Goal: Task Accomplishment & Management: Use online tool/utility

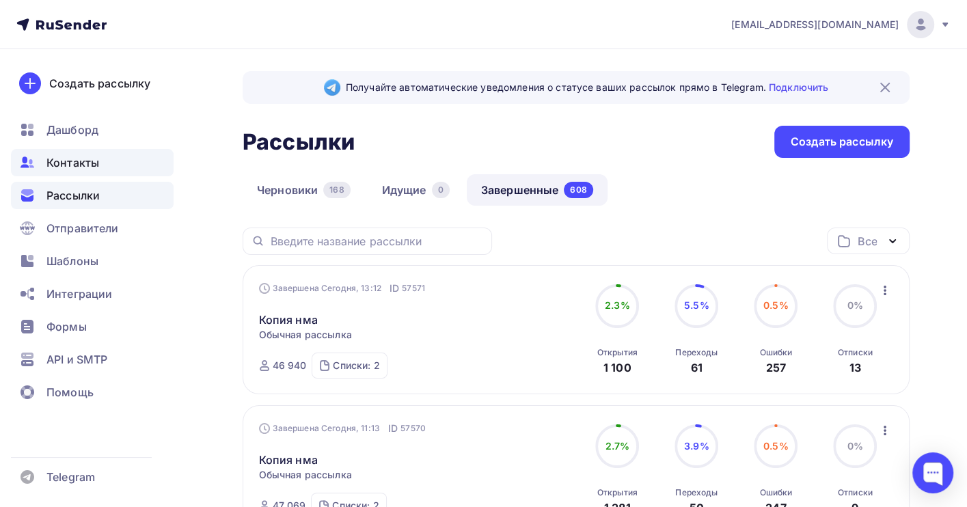
click at [71, 153] on div "Контакты" at bounding box center [92, 162] width 163 height 27
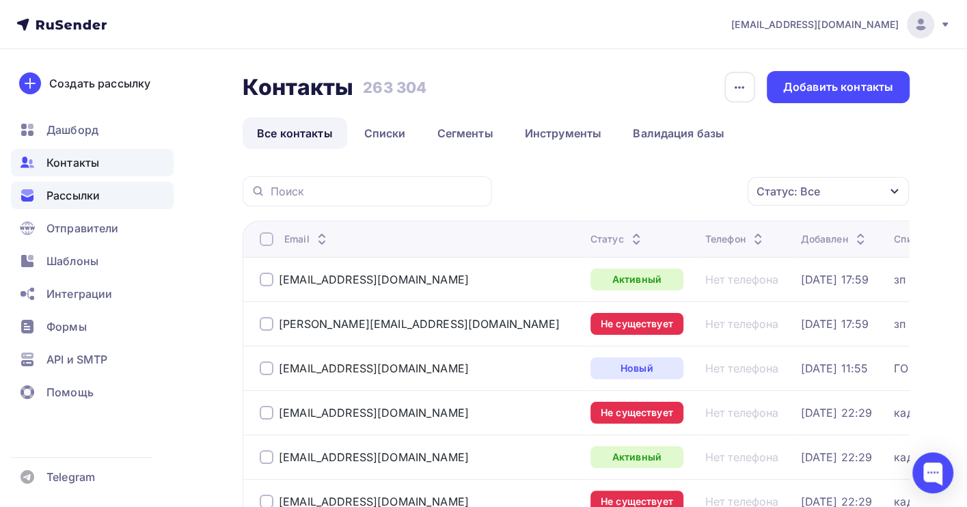
click at [70, 191] on span "Рассылки" at bounding box center [72, 195] width 53 height 16
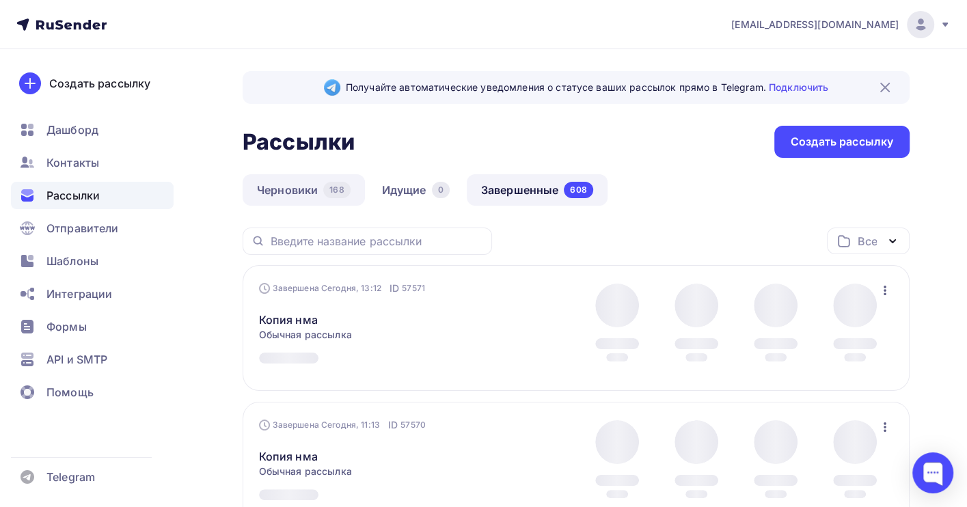
click at [276, 188] on link "Черновики 168" at bounding box center [304, 189] width 122 height 31
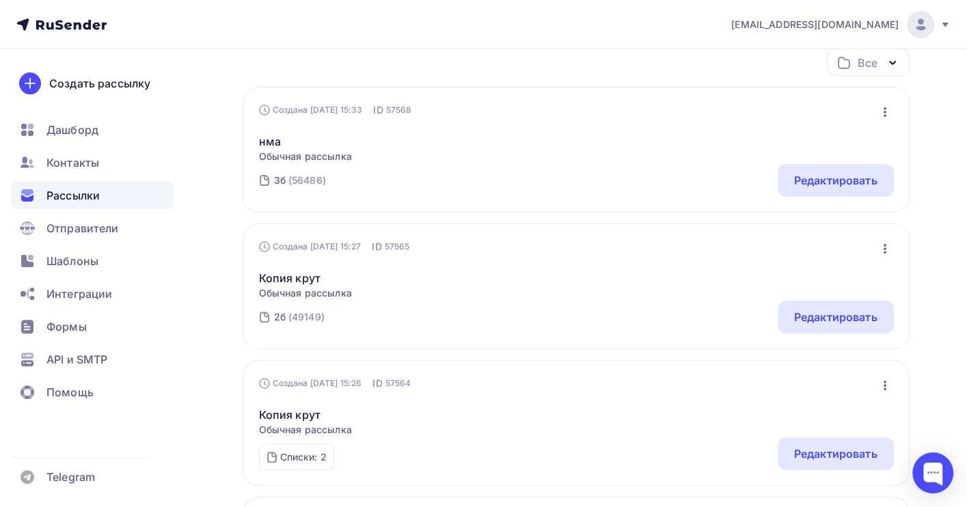
scroll to position [273, 0]
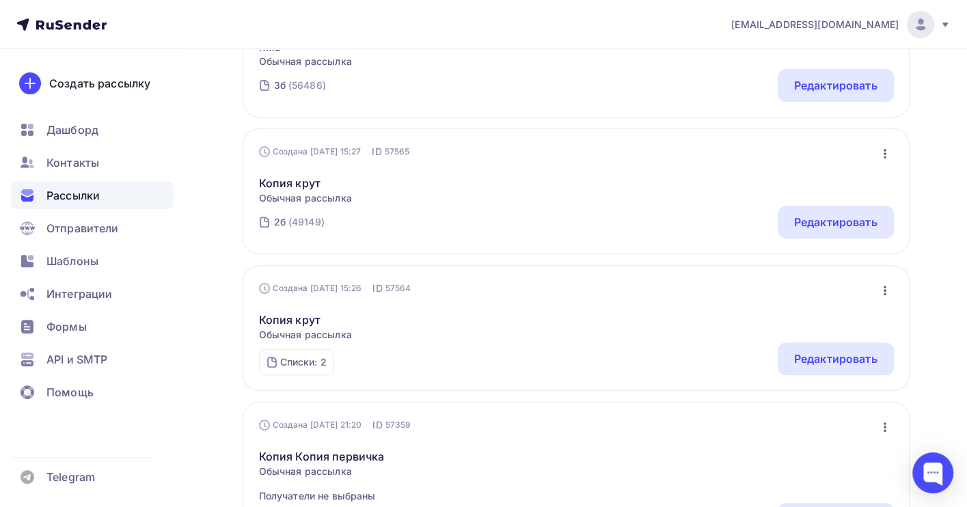
click at [886, 151] on icon "button" at bounding box center [885, 154] width 16 height 16
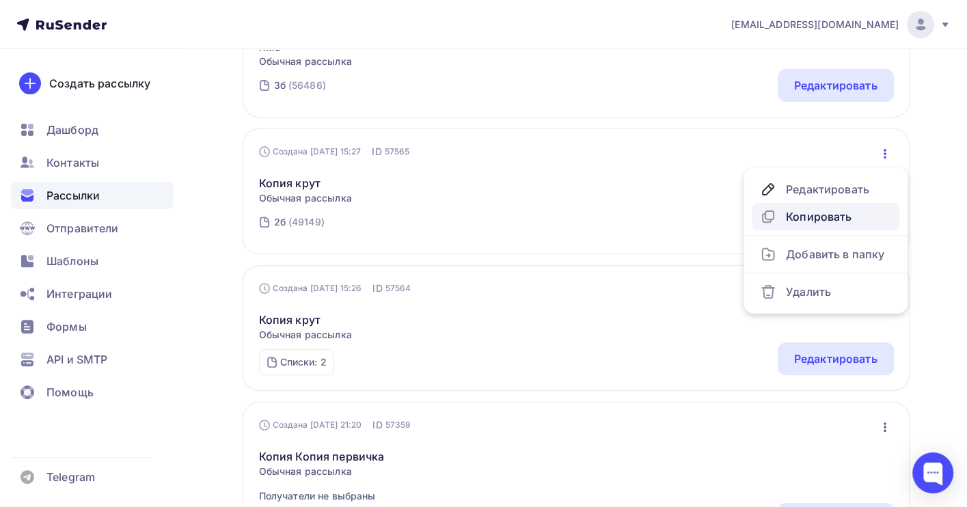
click at [829, 214] on div "Копировать" at bounding box center [825, 217] width 131 height 16
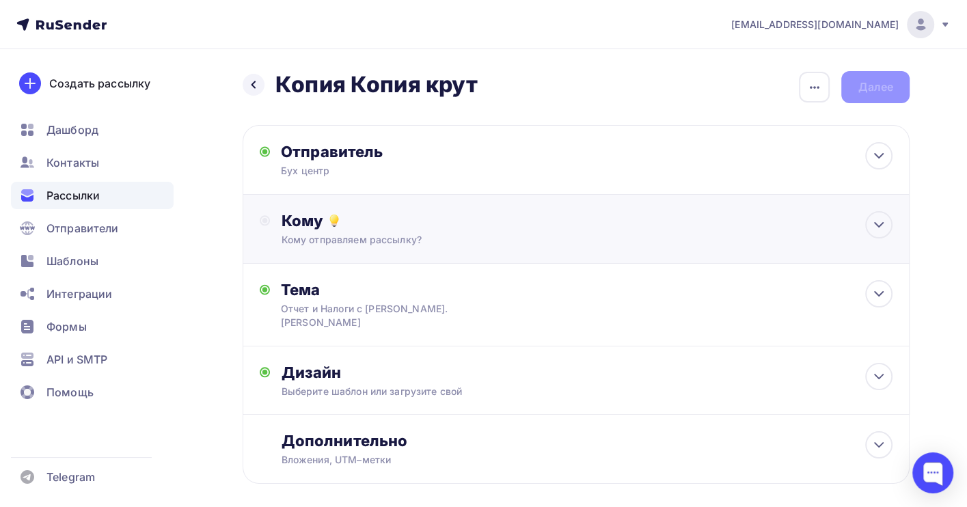
click at [367, 228] on div "Кому" at bounding box center [587, 220] width 612 height 19
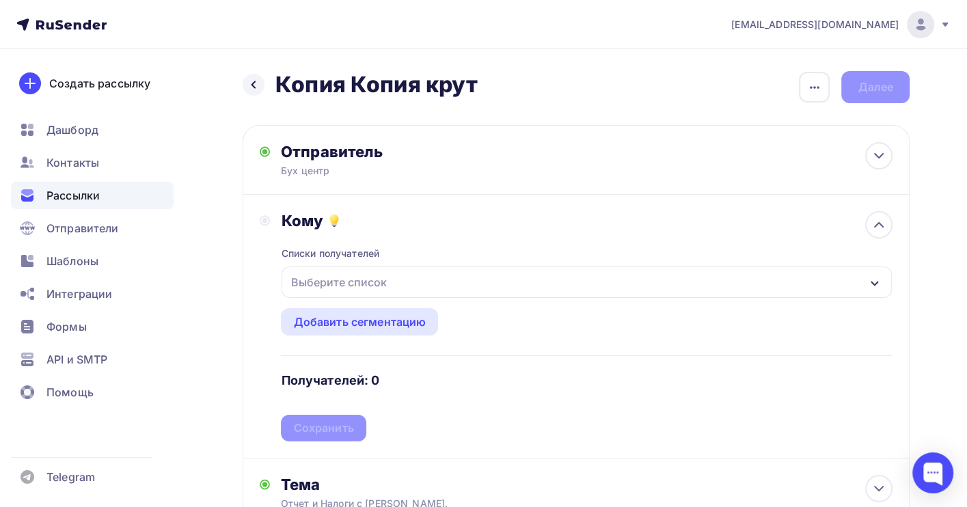
click at [361, 279] on div "Выберите список" at bounding box center [338, 282] width 107 height 25
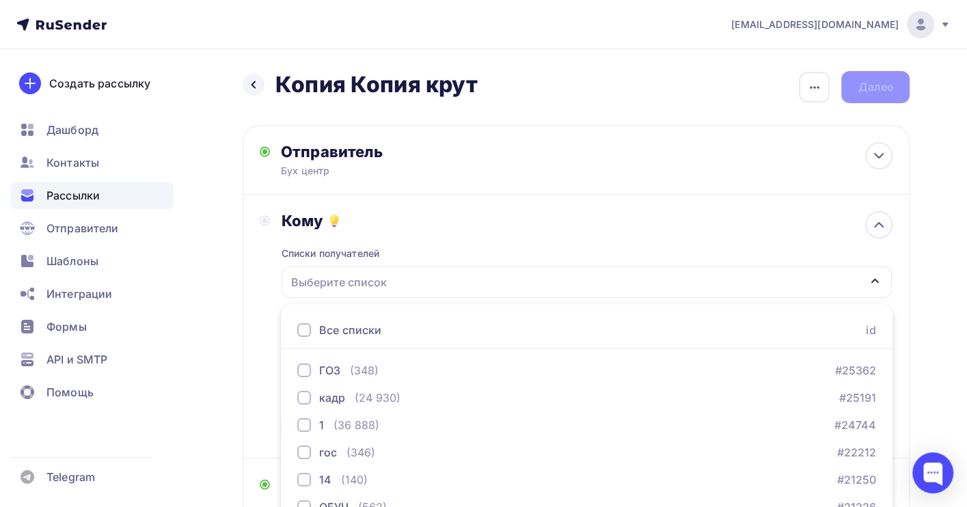
scroll to position [151, 0]
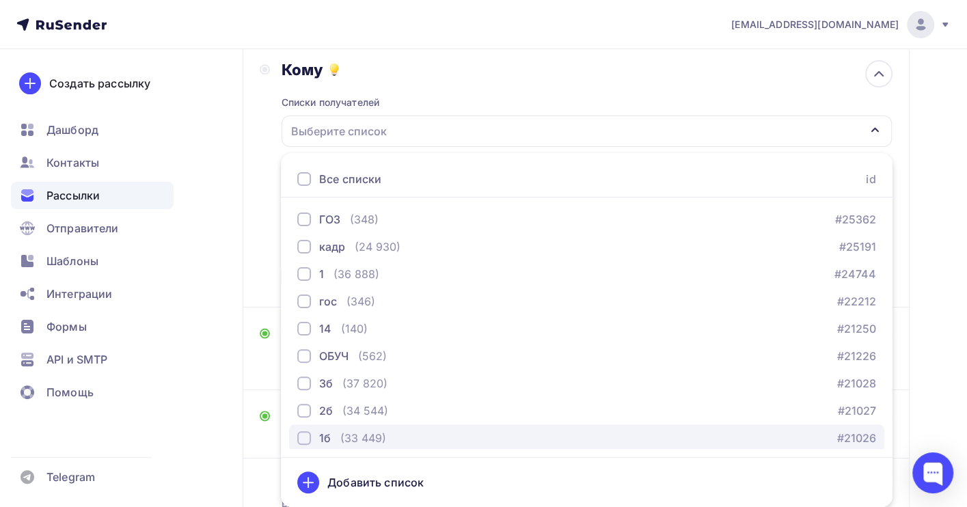
click at [376, 435] on div "(33 449)" at bounding box center [363, 438] width 46 height 16
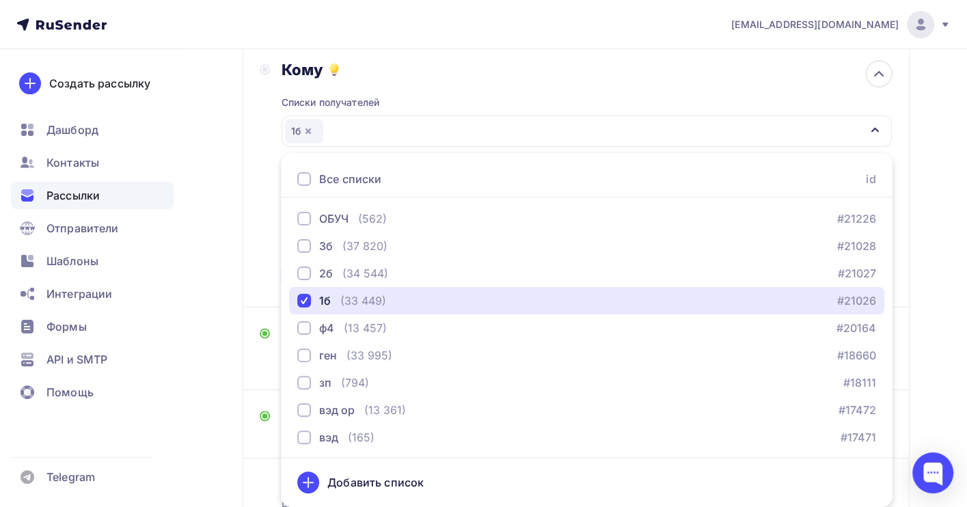
scroll to position [139, 0]
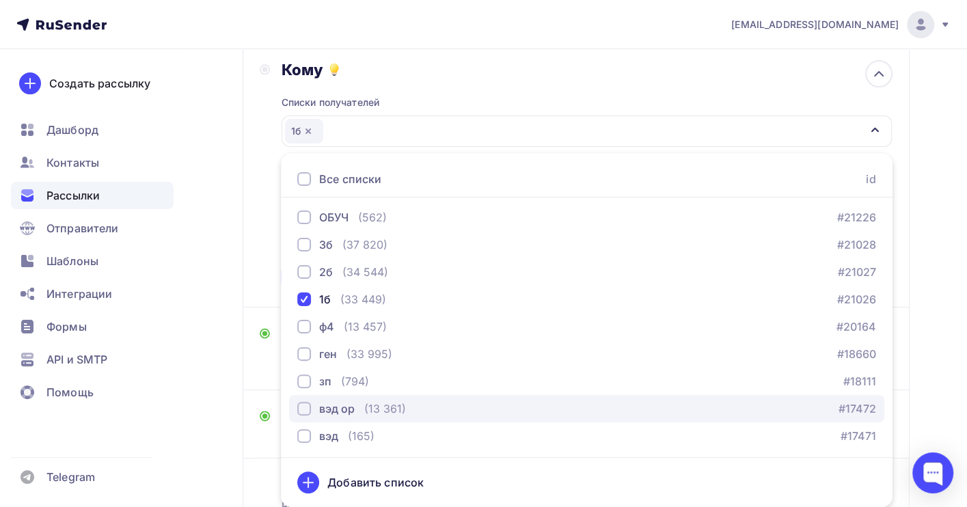
click at [448, 408] on div "вэд ор (13 361) #17472" at bounding box center [586, 409] width 579 height 16
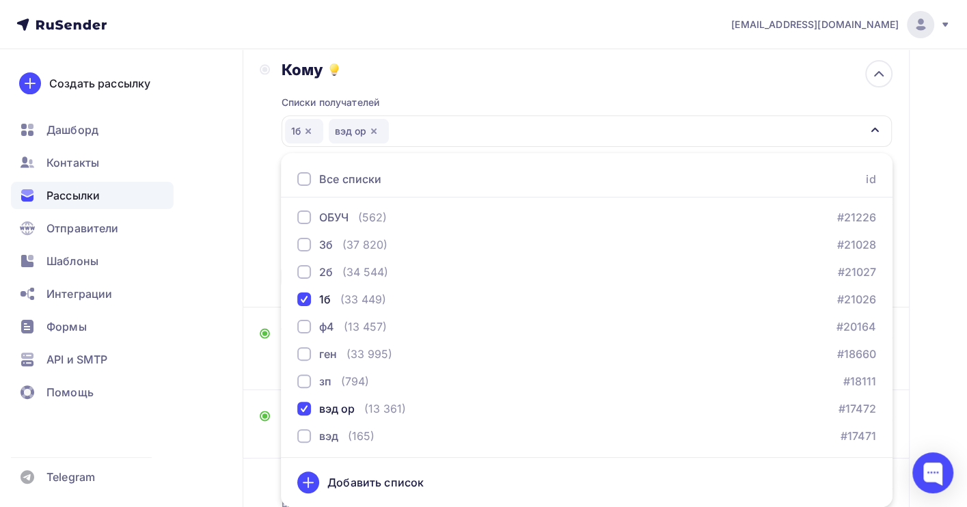
click at [942, 210] on div "Назад Копия Копия крут Копия Копия крут Закончить позже Переименовать рассылку …" at bounding box center [483, 257] width 967 height 718
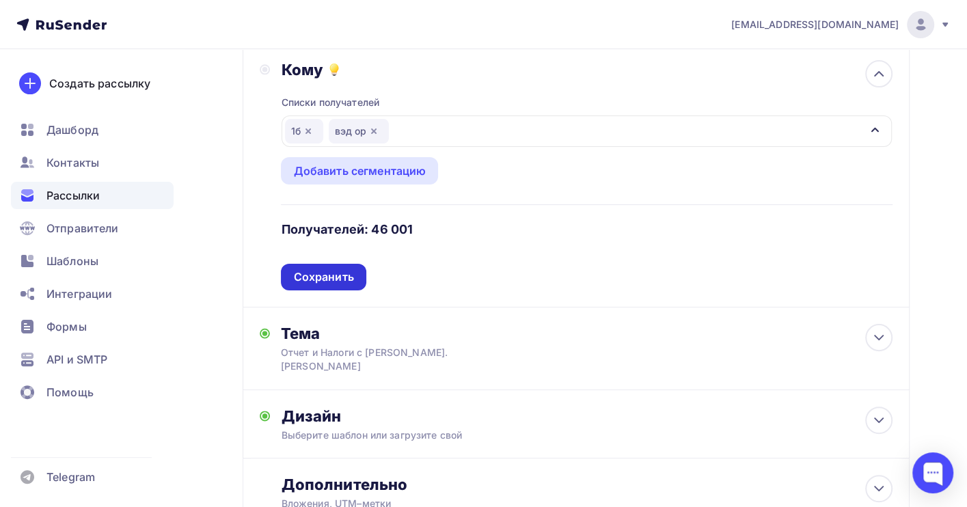
click at [325, 281] on div "Сохранить" at bounding box center [323, 277] width 60 height 16
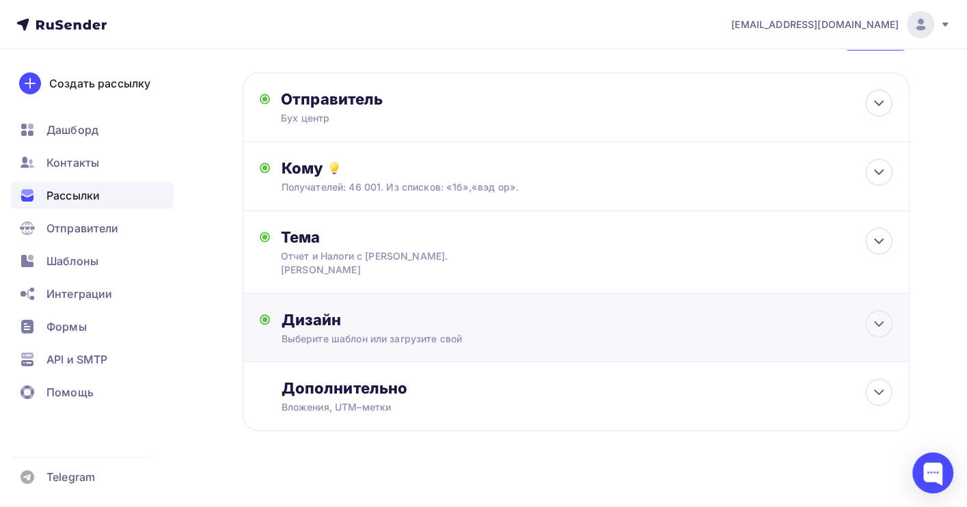
scroll to position [0, 0]
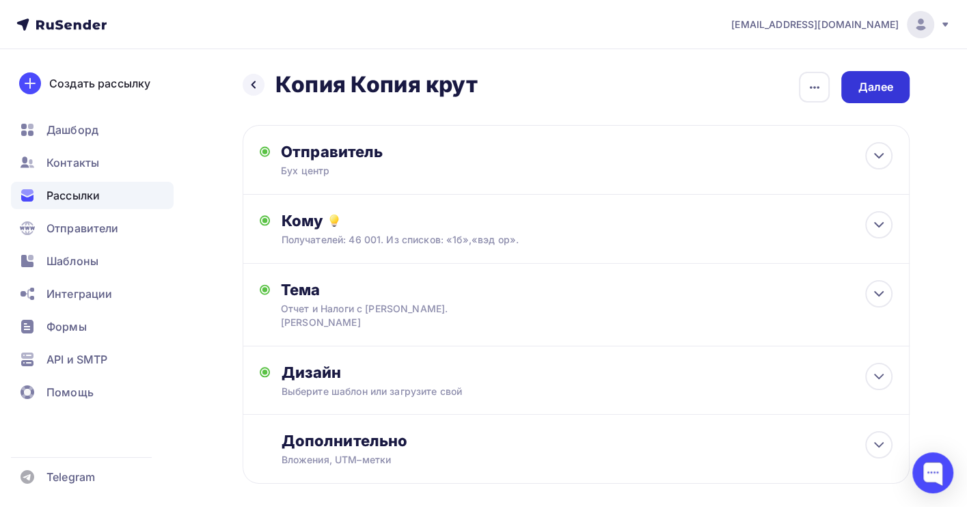
click at [876, 93] on div "Далее" at bounding box center [876, 87] width 36 height 16
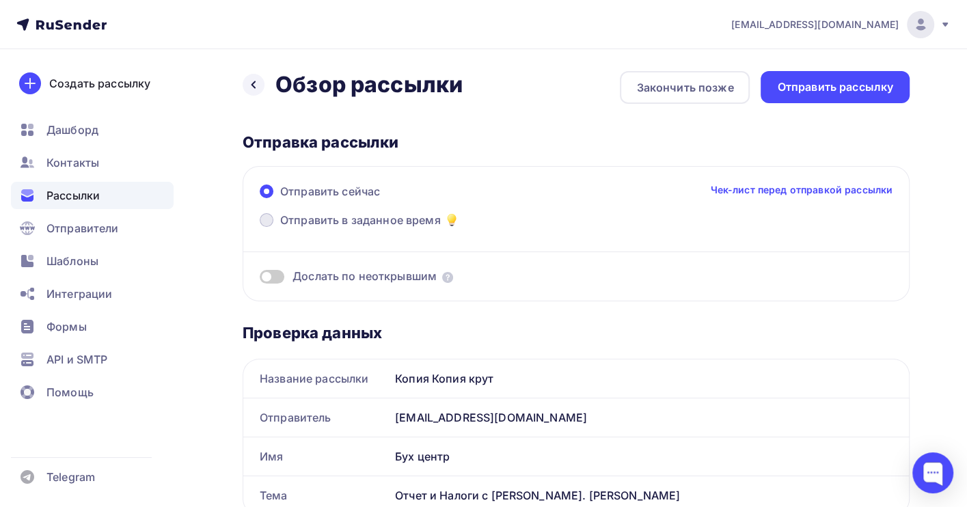
click at [352, 220] on span "Отправить в заданное время" at bounding box center [360, 220] width 161 height 16
click at [280, 228] on input "Отправить в заданное время" at bounding box center [280, 228] width 0 height 0
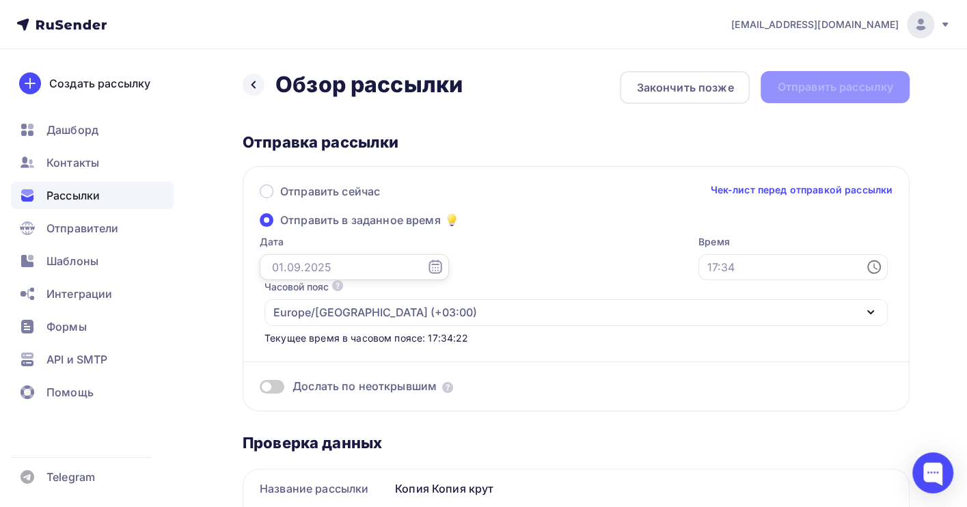
click at [297, 271] on input "text" at bounding box center [354, 267] width 189 height 26
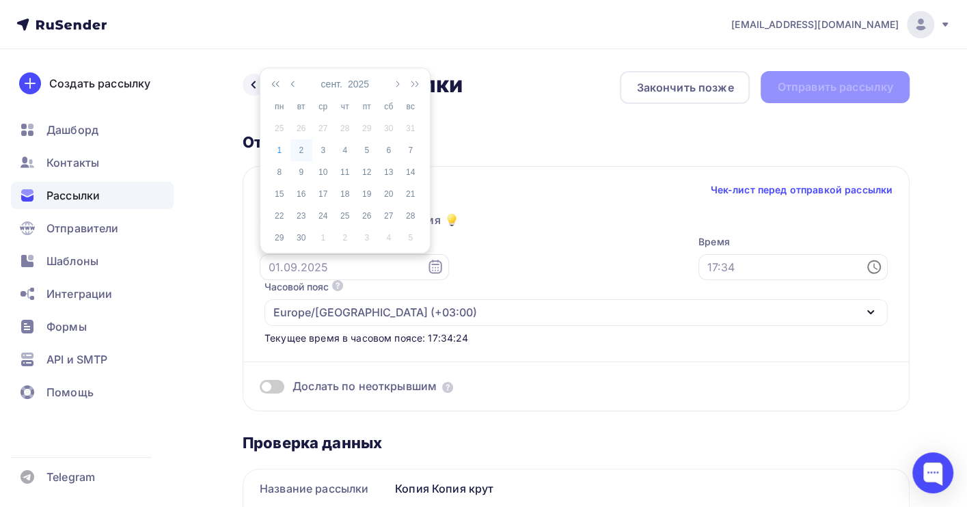
click at [302, 150] on div "2" at bounding box center [302, 150] width 22 height 12
type input "[DATE]"
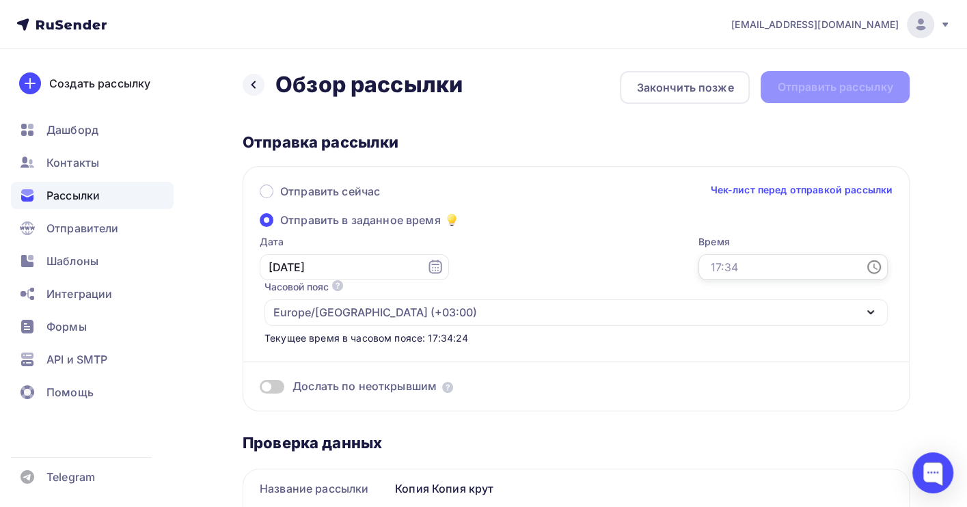
click at [699, 264] on input "text" at bounding box center [793, 267] width 189 height 26
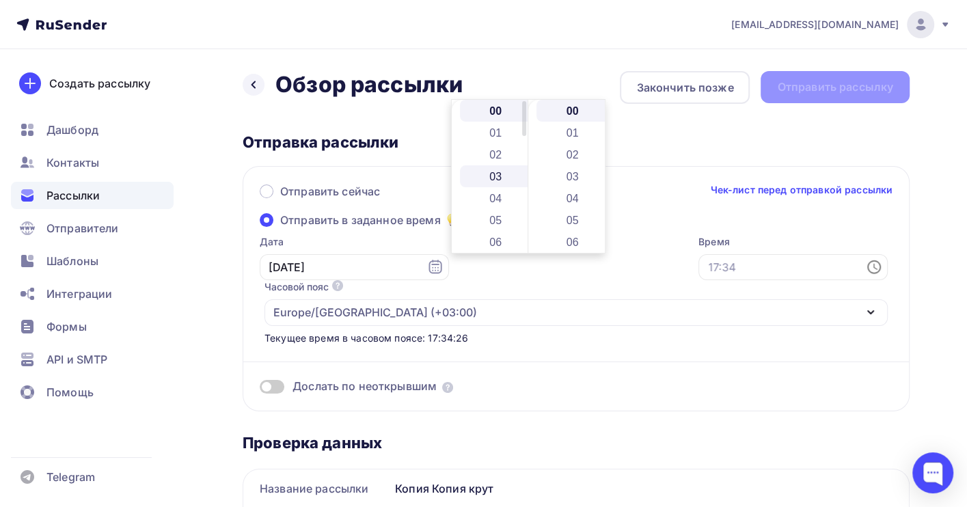
click at [500, 168] on li "03" at bounding box center [497, 176] width 74 height 22
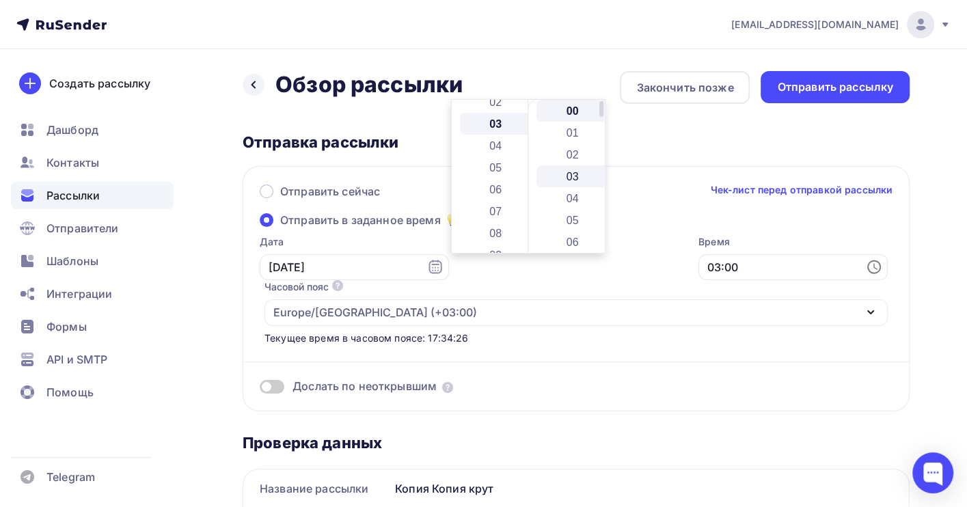
scroll to position [66, 0]
click at [577, 192] on li "04" at bounding box center [574, 198] width 74 height 22
type input "03:04"
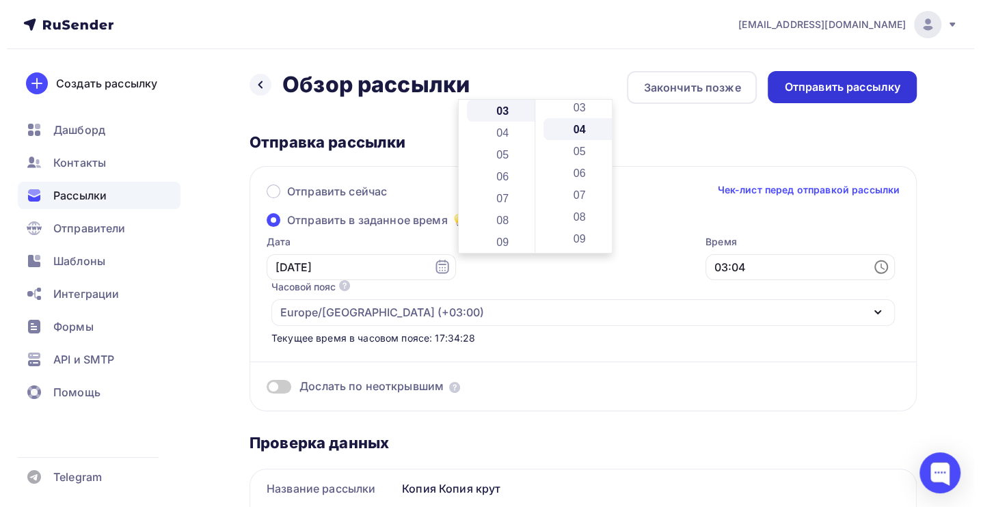
scroll to position [87, 0]
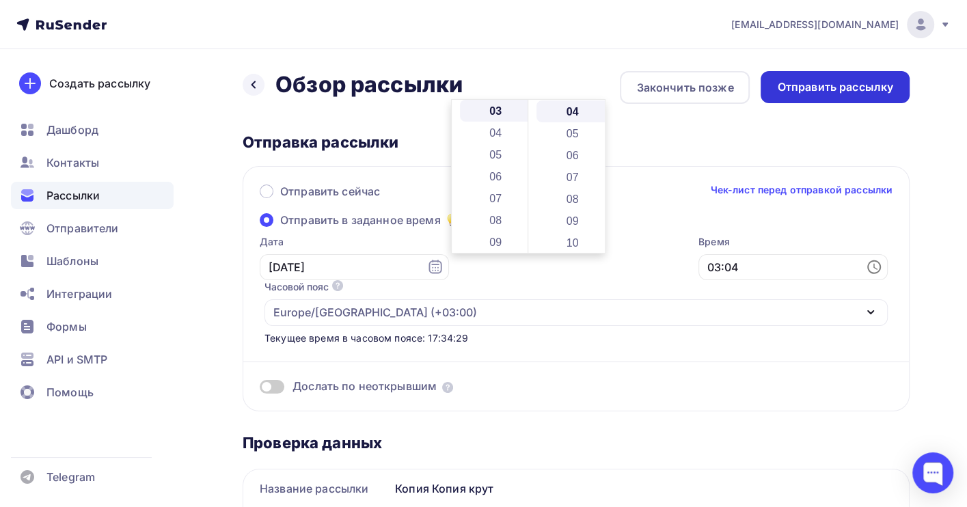
click at [845, 90] on div "Отправить рассылку" at bounding box center [835, 87] width 116 height 16
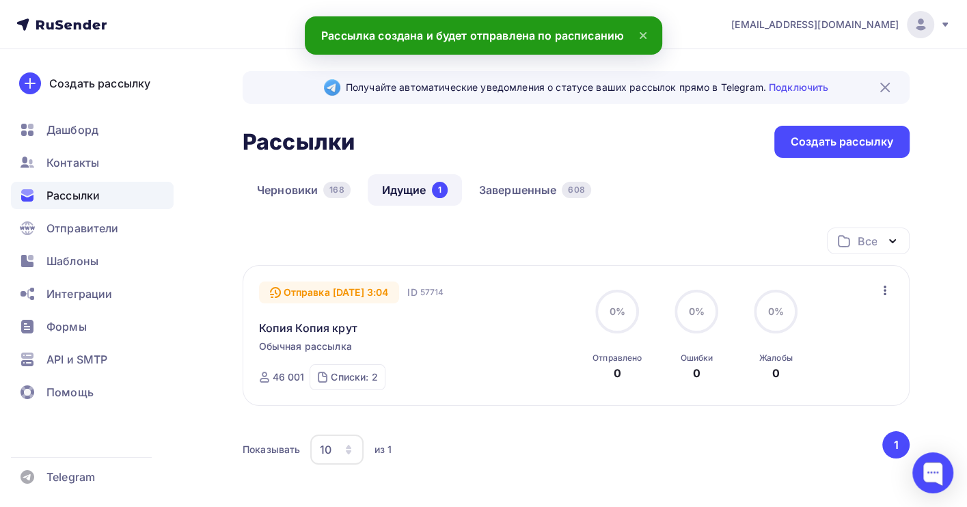
click at [371, 379] on div "Списки: 2" at bounding box center [354, 378] width 46 height 14
click at [292, 189] on link "Черновики 168" at bounding box center [304, 189] width 122 height 31
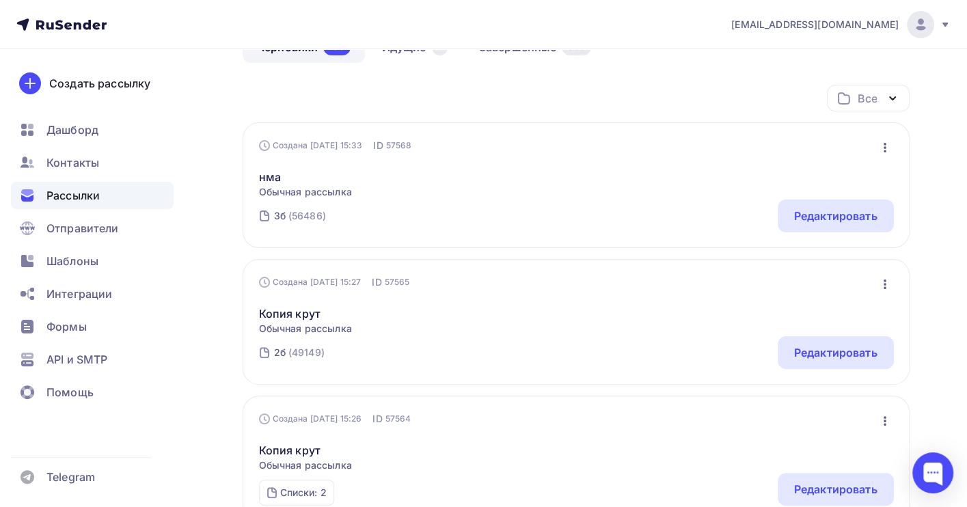
scroll to position [182, 0]
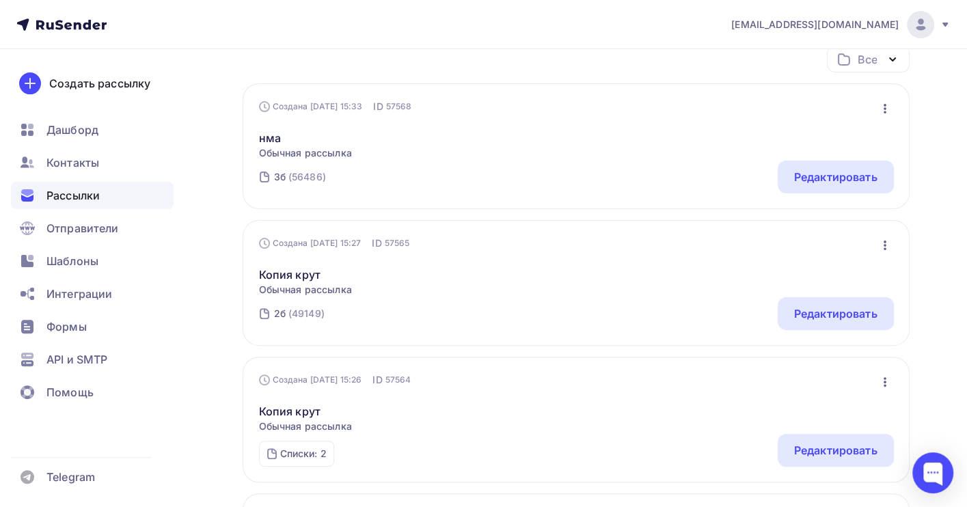
click at [881, 245] on icon "button" at bounding box center [885, 245] width 16 height 16
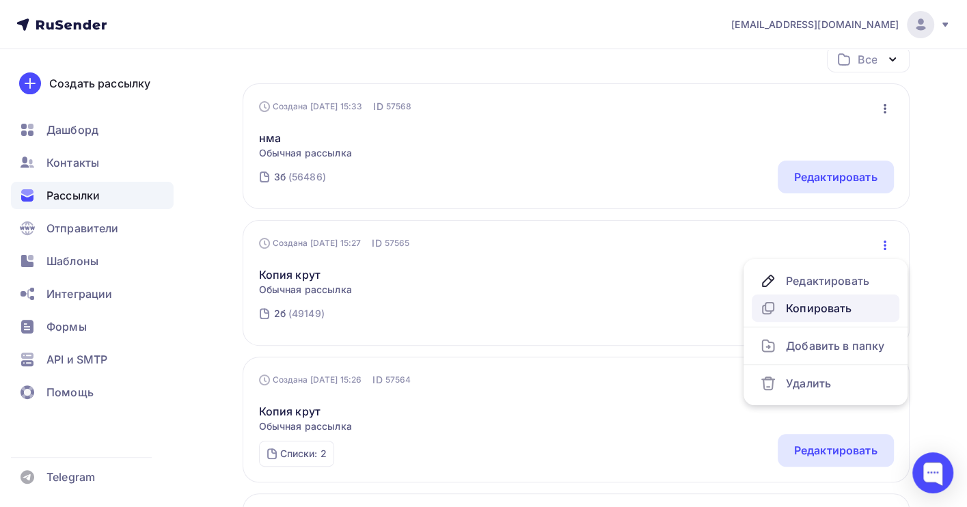
click at [816, 305] on div "Копировать" at bounding box center [825, 308] width 131 height 16
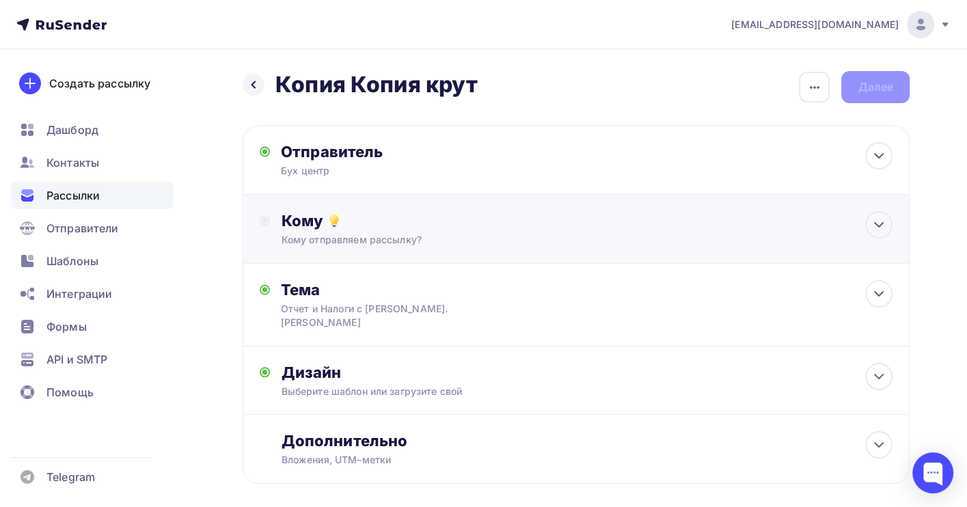
click at [409, 235] on div "Кому отправляем рассылку?" at bounding box center [556, 240] width 550 height 14
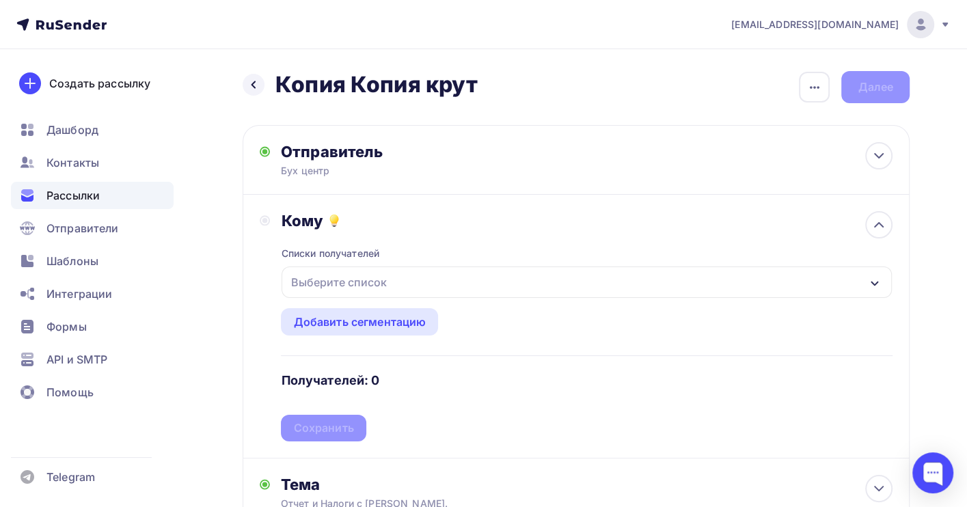
click at [351, 281] on div "Выберите список" at bounding box center [338, 282] width 107 height 25
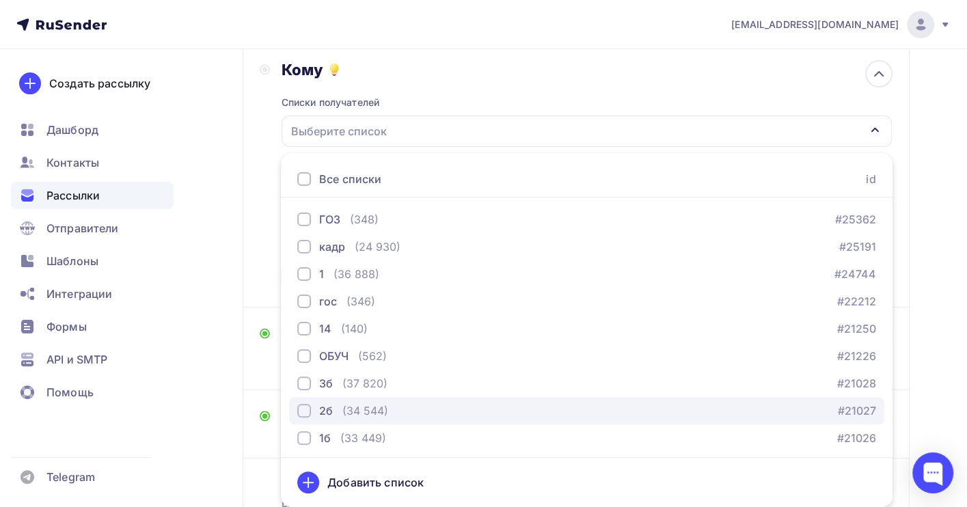
click at [357, 410] on div "(34 544)" at bounding box center [366, 411] width 46 height 16
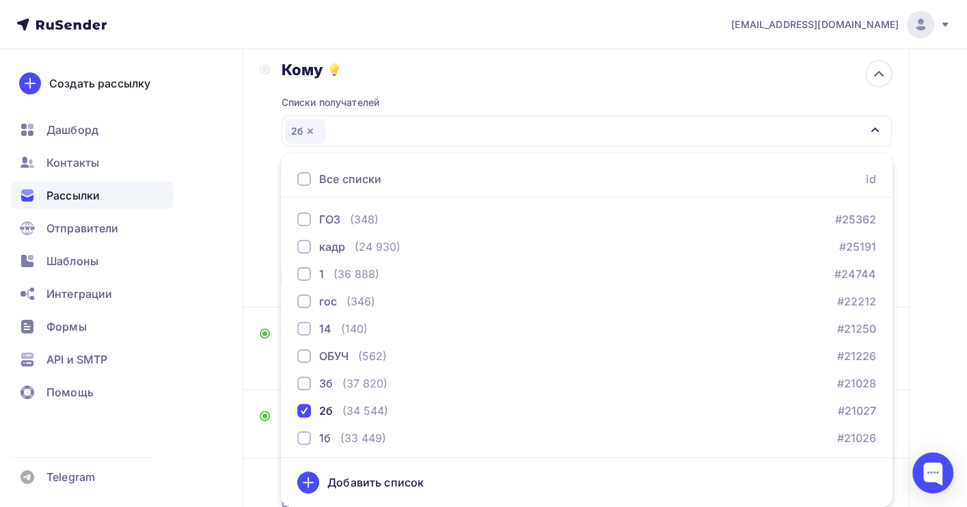
click at [943, 252] on div "Назад Копия Копия крут Копия Копия крут Закончить позже Переименовать рассылку …" at bounding box center [483, 257] width 967 height 718
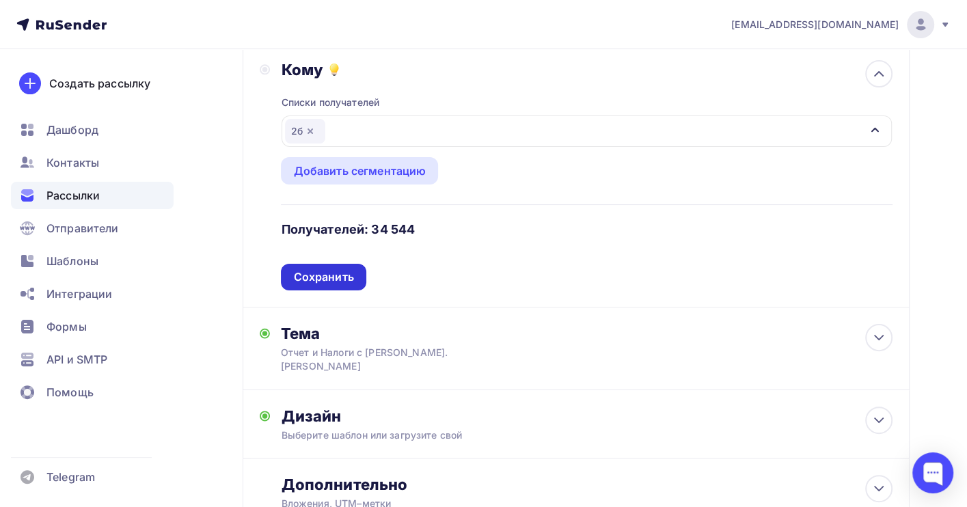
click at [351, 280] on div "Сохранить" at bounding box center [323, 277] width 60 height 16
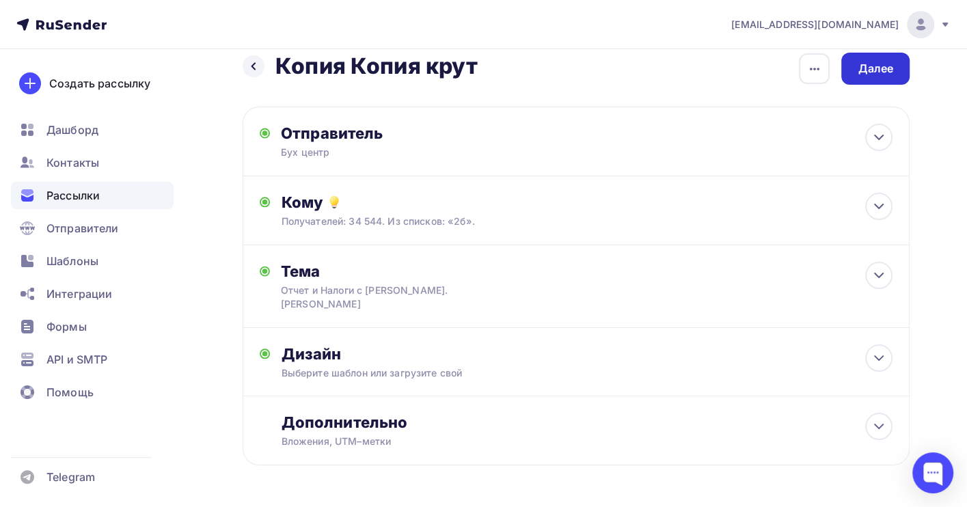
scroll to position [0, 0]
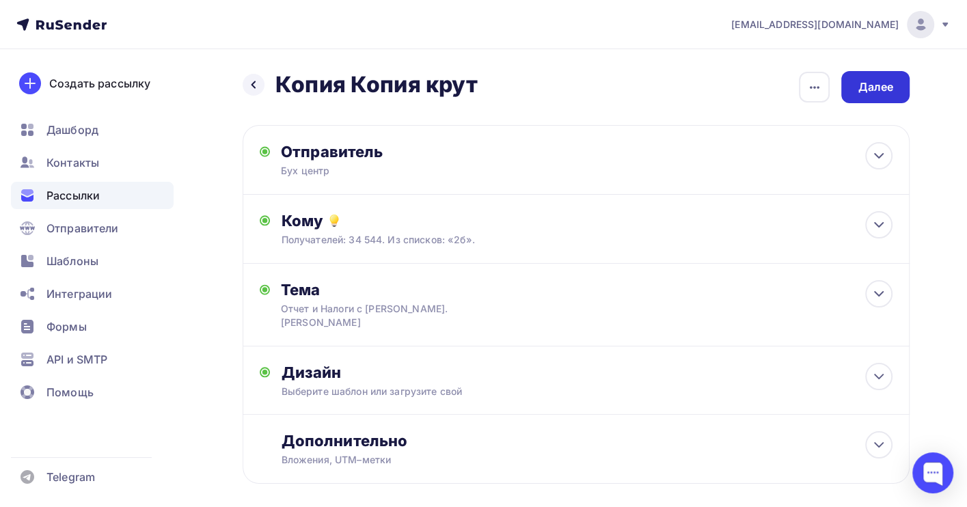
click at [878, 93] on div "Далее" at bounding box center [876, 87] width 36 height 16
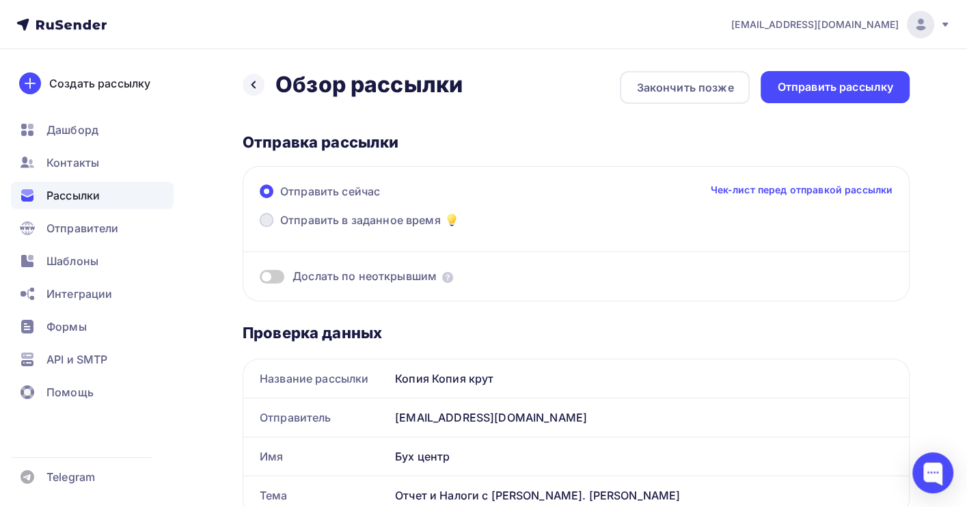
click at [302, 216] on span "Отправить в заданное время" at bounding box center [360, 220] width 161 height 16
click at [280, 228] on input "Отправить в заданное время" at bounding box center [280, 228] width 0 height 0
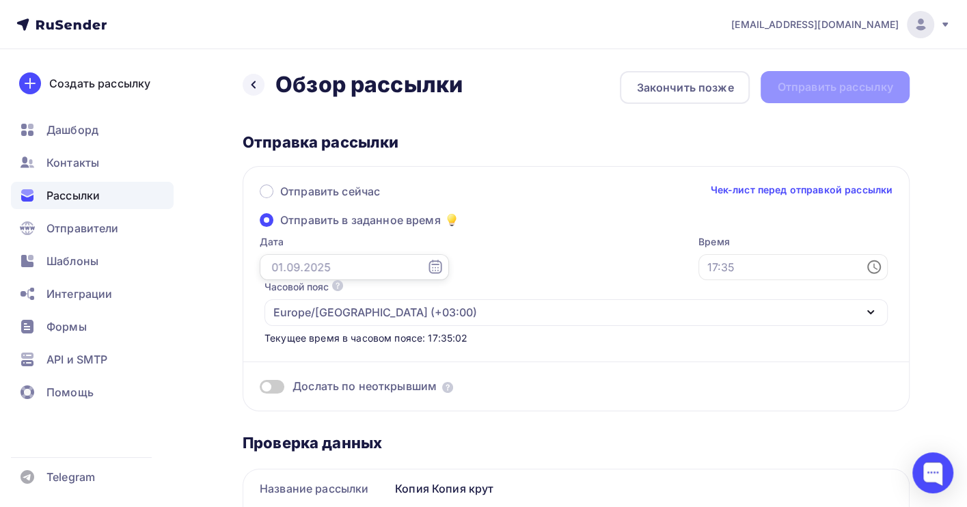
click at [311, 270] on input "text" at bounding box center [354, 267] width 189 height 26
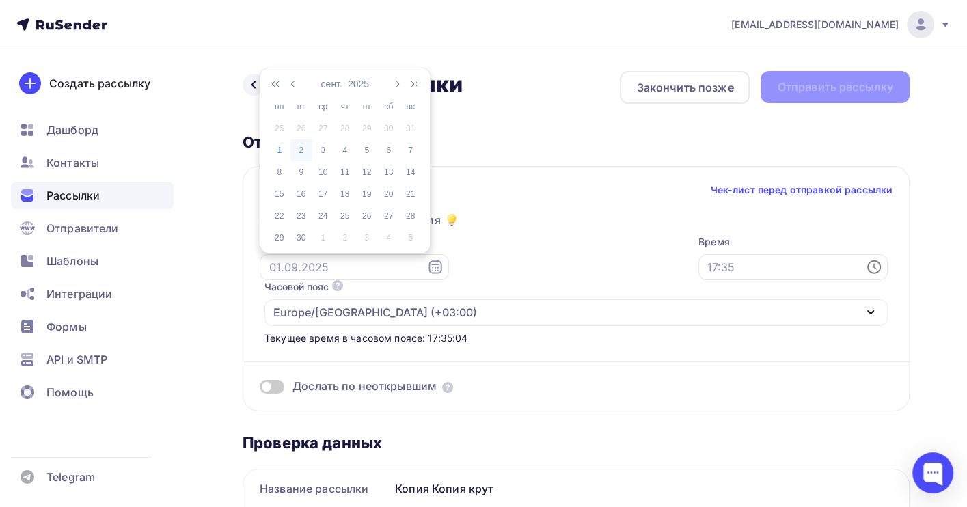
click at [300, 148] on div "2" at bounding box center [302, 150] width 22 height 12
type input "[DATE]"
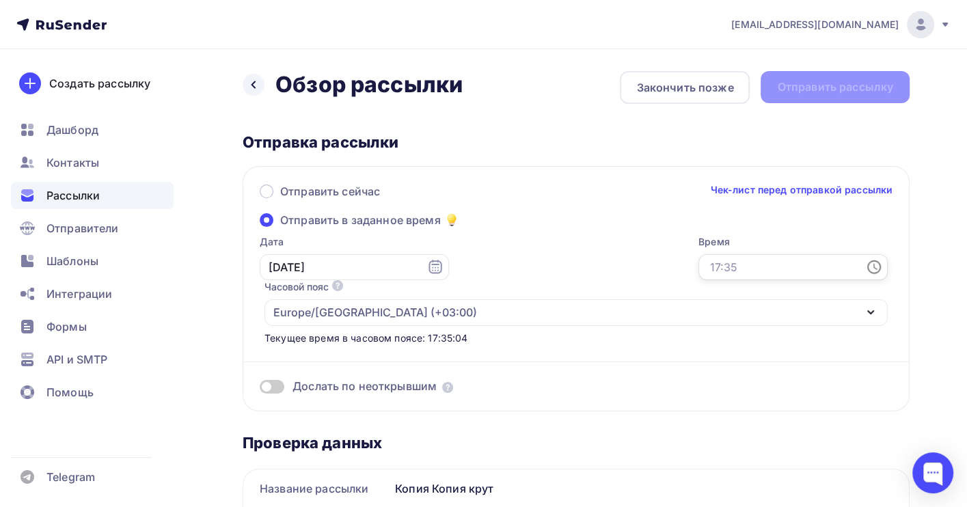
click at [699, 266] on input "text" at bounding box center [793, 267] width 189 height 26
drag, startPoint x: 498, startPoint y: 166, endPoint x: 520, endPoint y: 188, distance: 31.4
click at [496, 167] on li "07" at bounding box center [497, 173] width 74 height 22
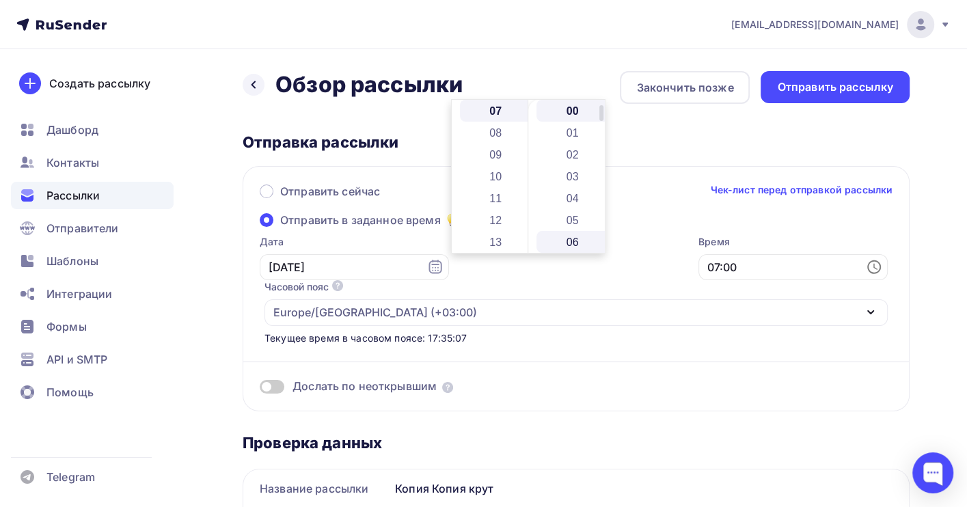
scroll to position [91, 0]
click at [575, 173] on li "07" at bounding box center [574, 173] width 74 height 22
type input "07:07"
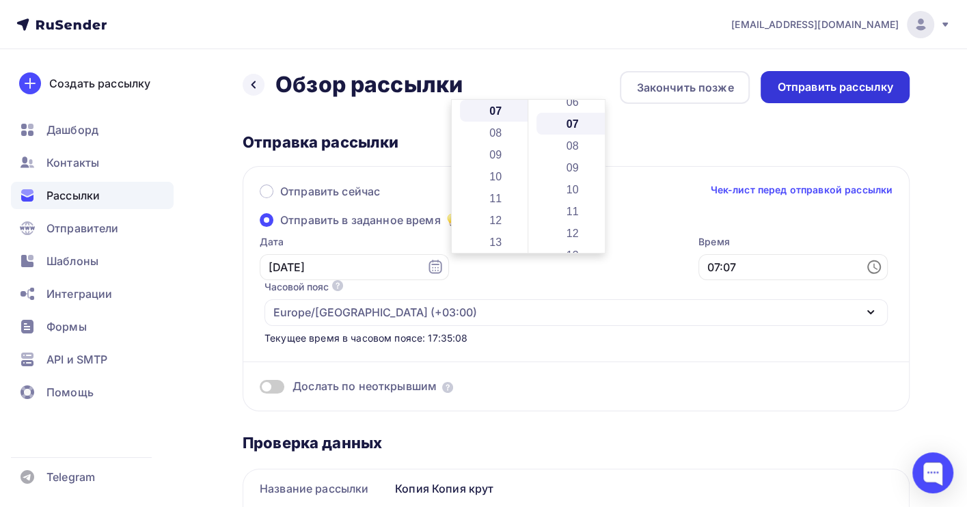
scroll to position [153, 0]
click at [819, 93] on div "Отправить рассылку" at bounding box center [835, 87] width 116 height 16
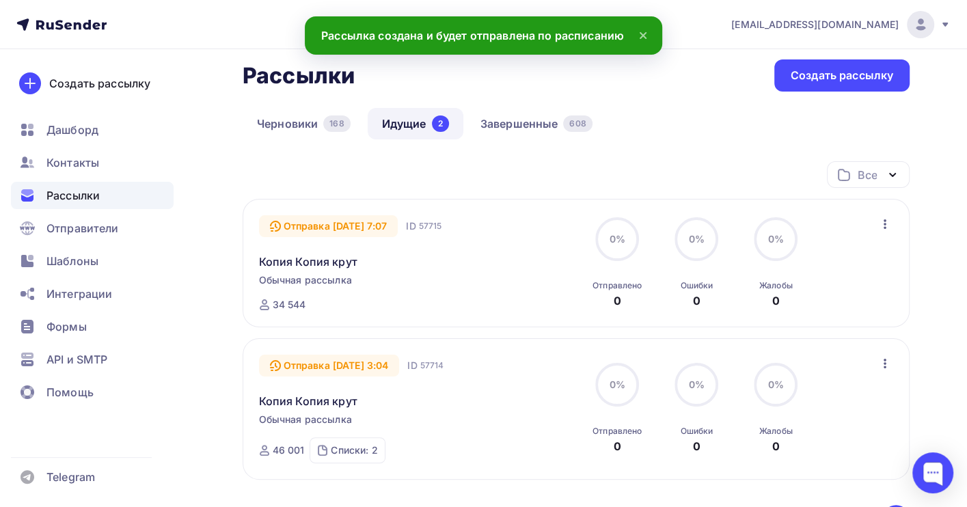
scroll to position [91, 0]
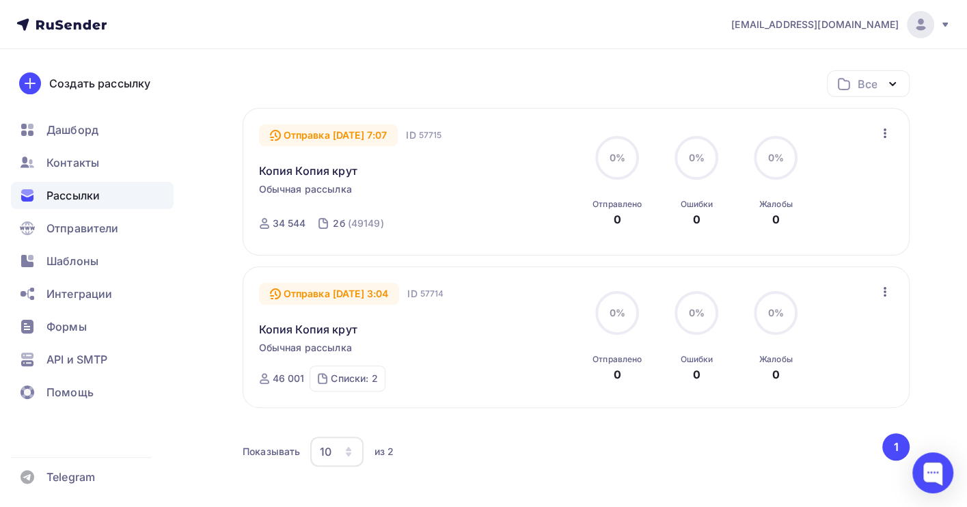
scroll to position [182, 0]
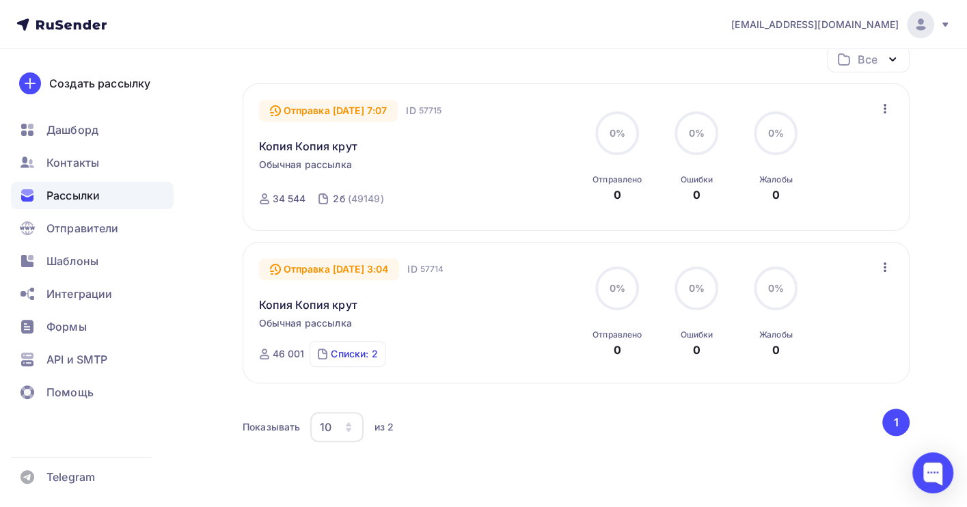
click at [338, 356] on div "Списки: 2" at bounding box center [354, 354] width 46 height 14
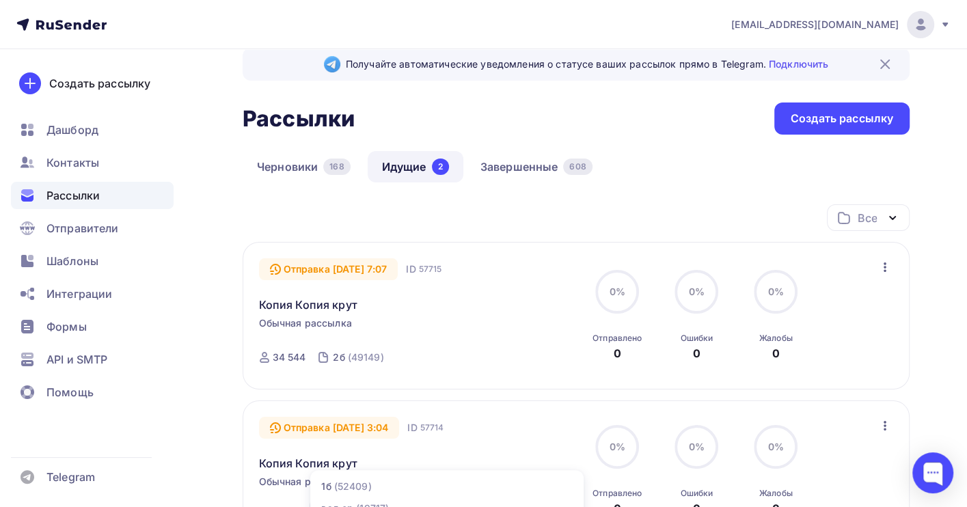
scroll to position [0, 0]
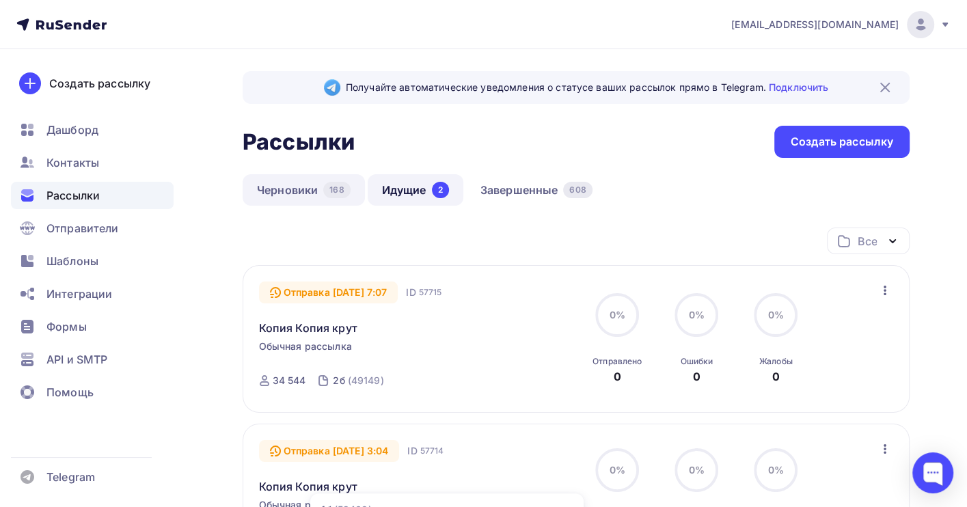
click at [291, 193] on link "Черновики 168" at bounding box center [304, 189] width 122 height 31
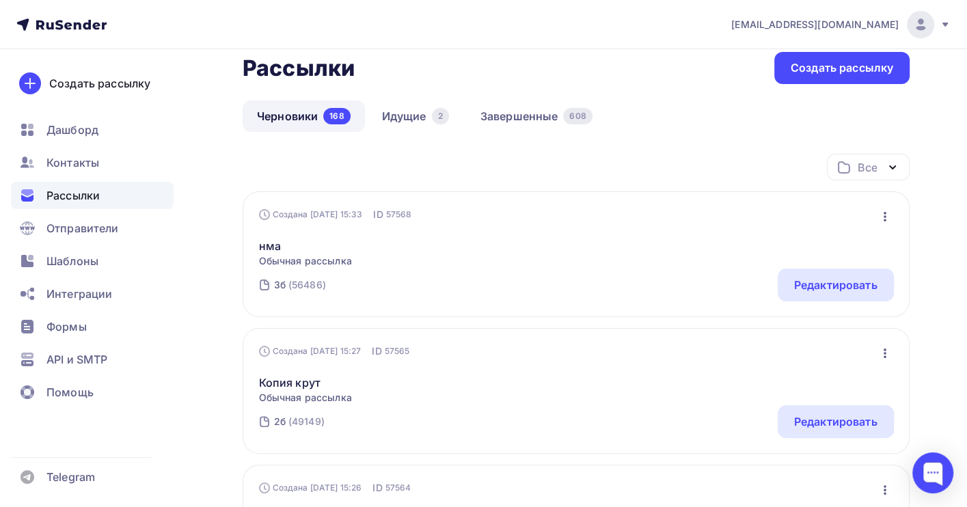
scroll to position [182, 0]
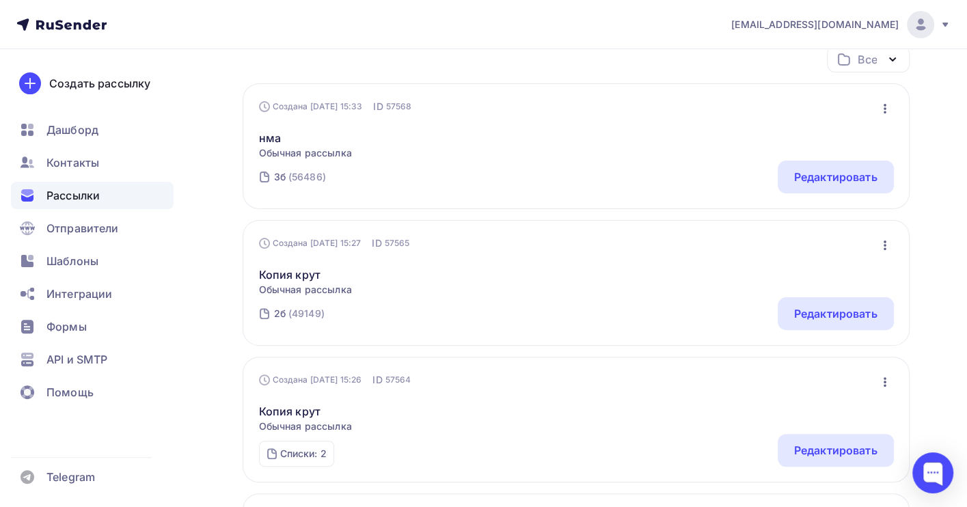
click at [881, 245] on icon "button" at bounding box center [885, 245] width 16 height 16
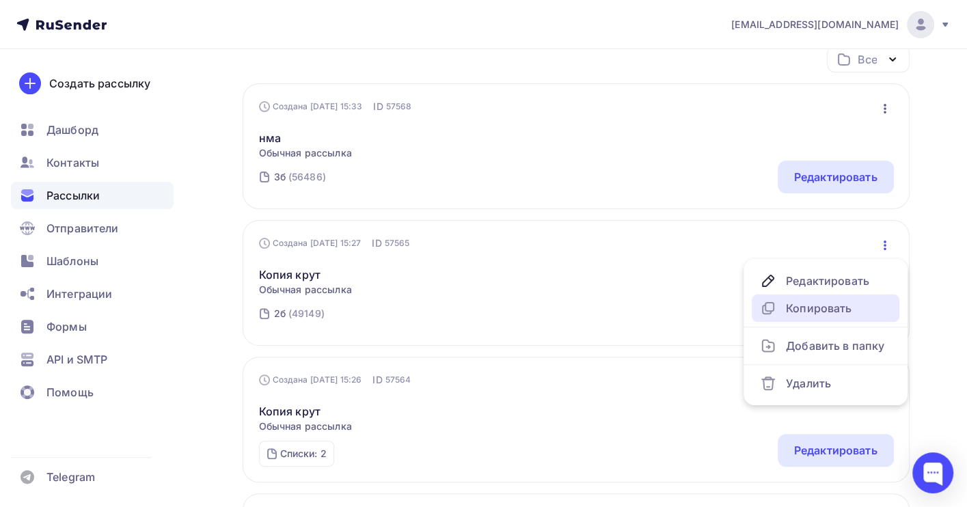
click at [841, 309] on div "Копировать" at bounding box center [825, 308] width 131 height 16
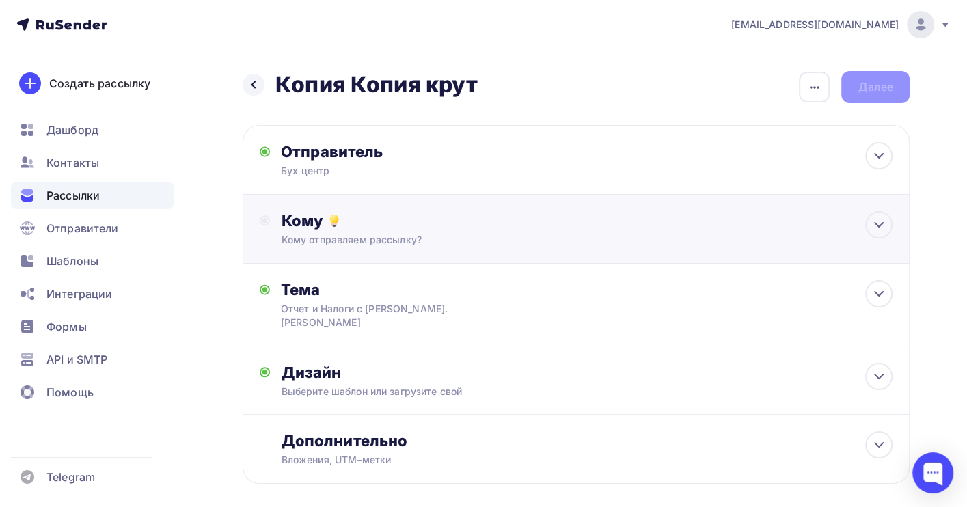
click at [445, 235] on div "Кому отправляем рассылку?" at bounding box center [556, 240] width 550 height 14
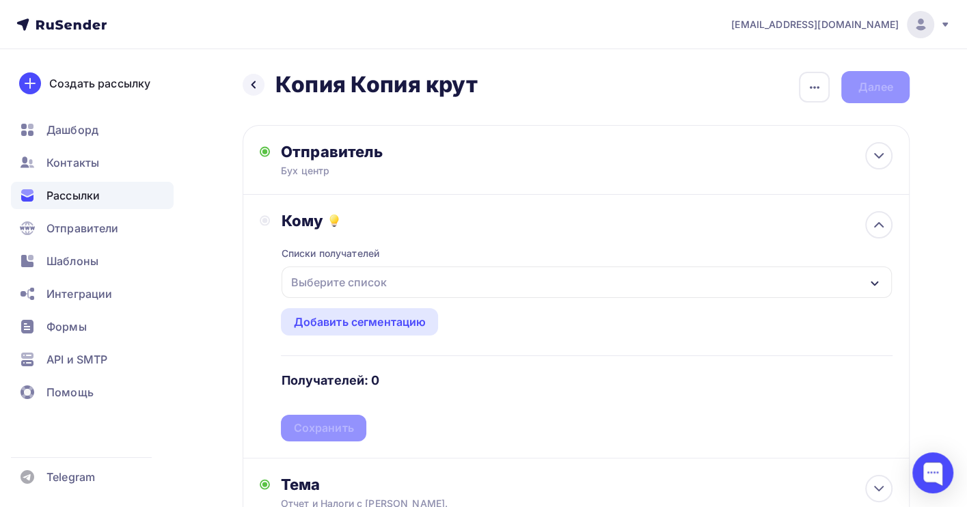
click at [388, 281] on div "Выберите список" at bounding box center [338, 282] width 107 height 25
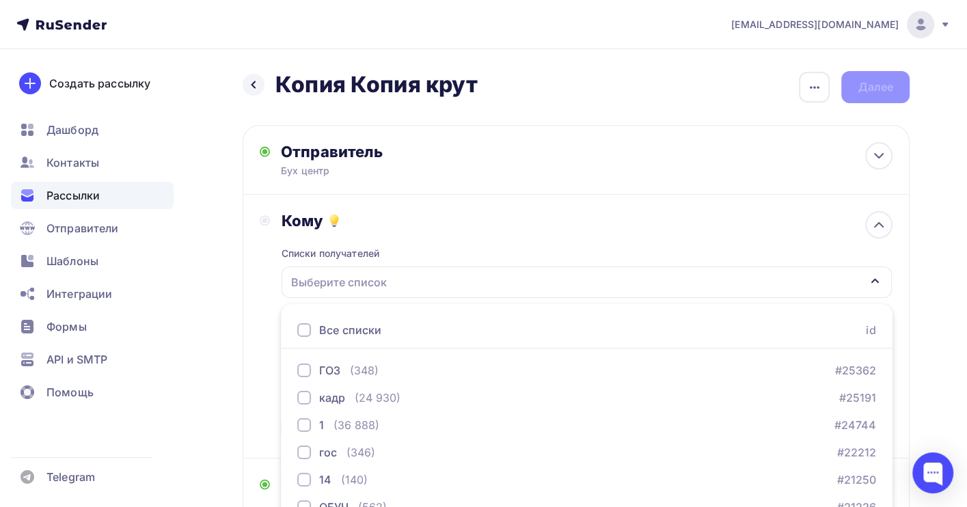
scroll to position [151, 0]
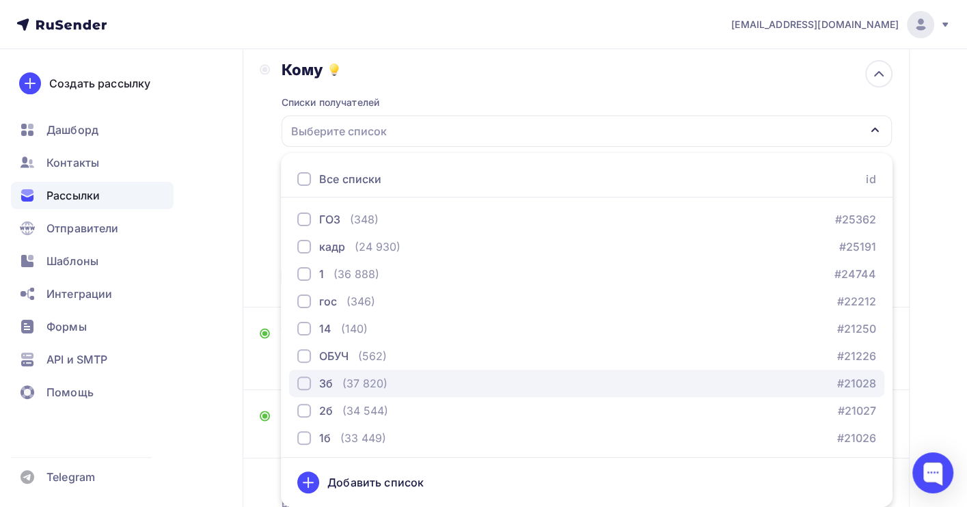
click at [386, 385] on div "(37 820)" at bounding box center [365, 383] width 45 height 16
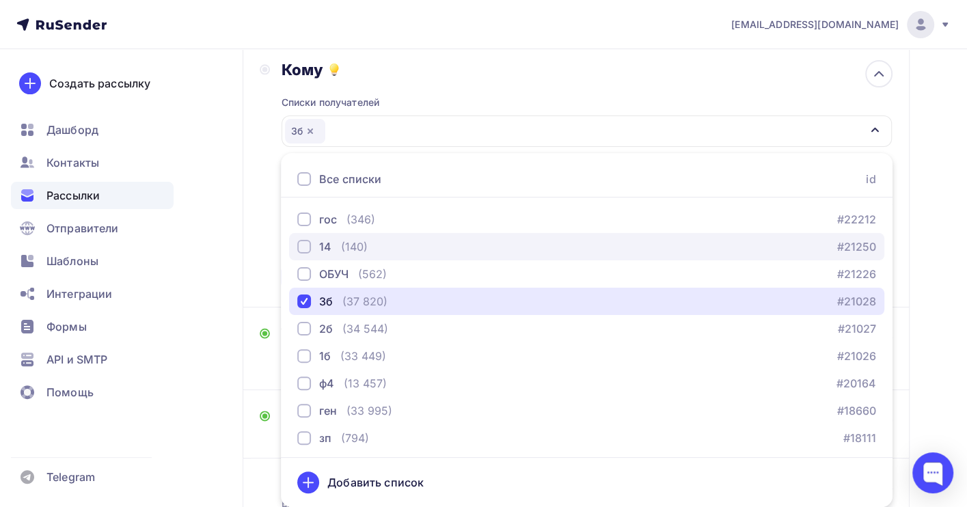
scroll to position [139, 0]
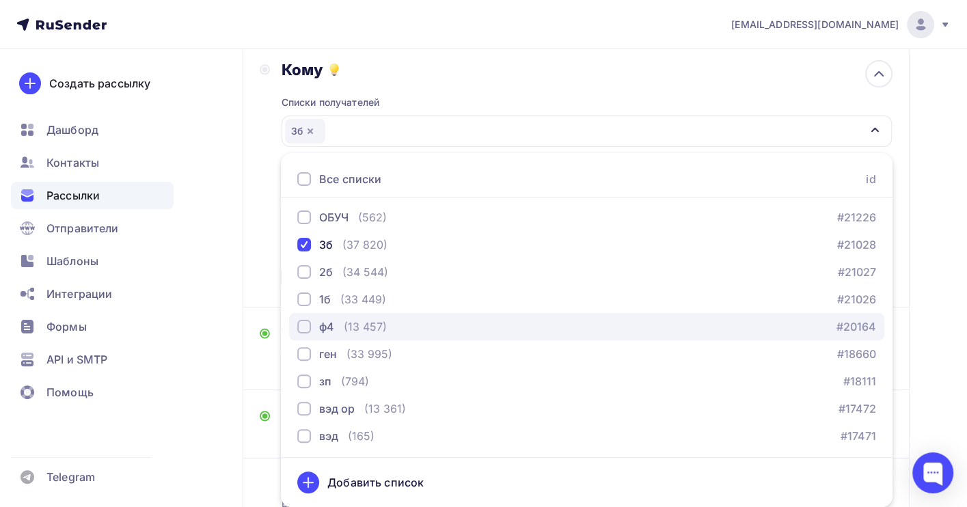
click at [408, 317] on button "ф4 (13 457) #20164" at bounding box center [587, 326] width 596 height 27
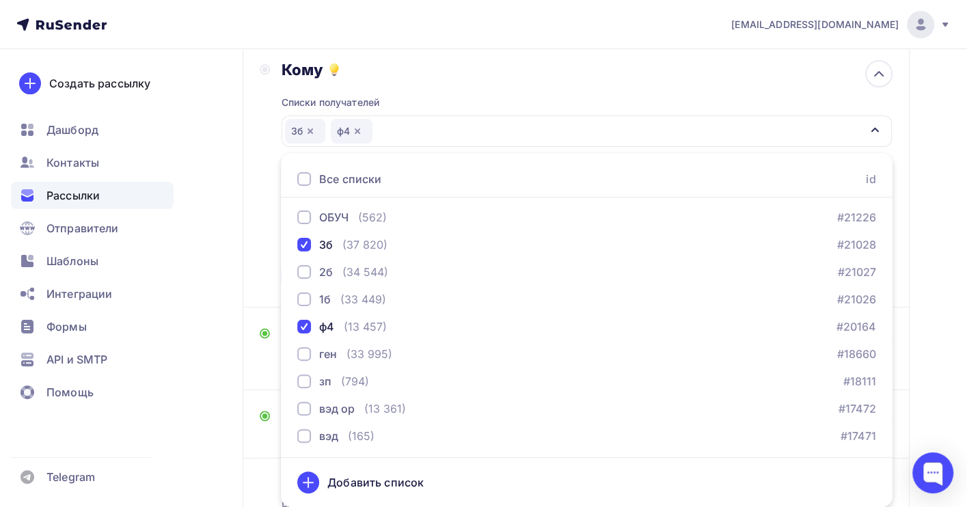
click at [950, 232] on div "Назад Копия Копия крут Копия Копия крут Закончить позже Переименовать рассылку …" at bounding box center [483, 257] width 967 height 718
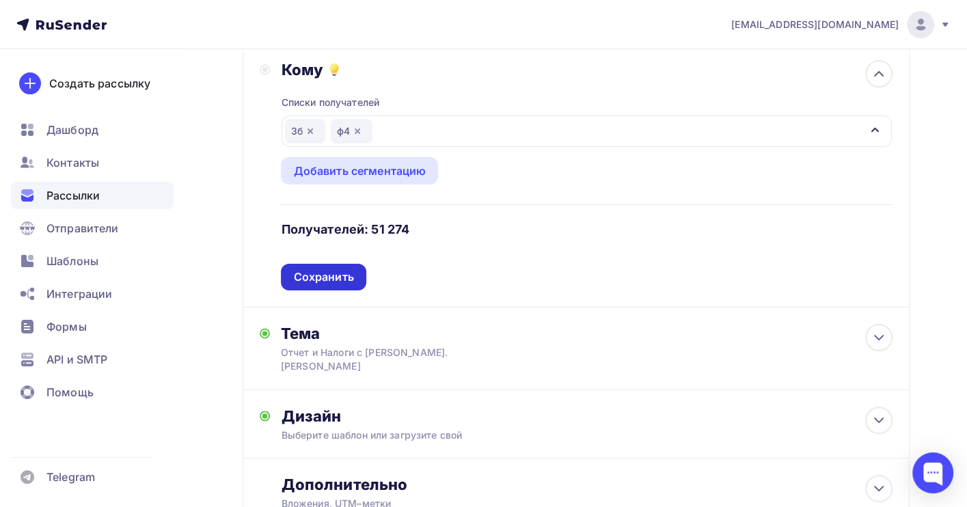
click at [340, 279] on div "Сохранить" at bounding box center [323, 277] width 60 height 16
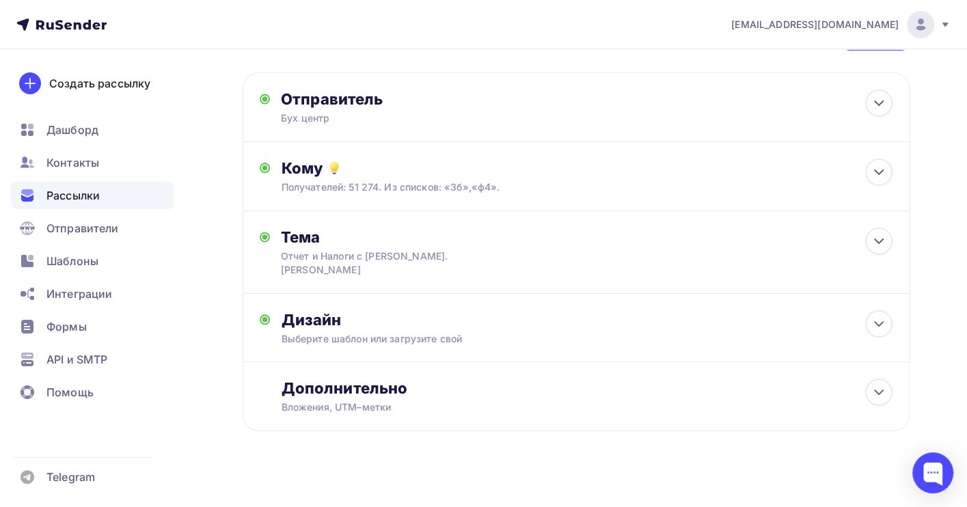
scroll to position [0, 0]
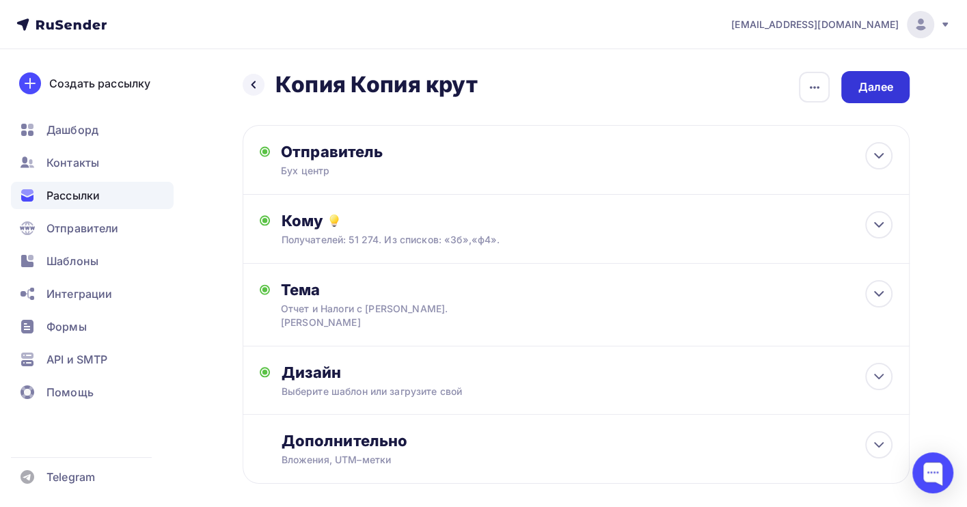
click at [874, 92] on div "Далее" at bounding box center [876, 87] width 36 height 16
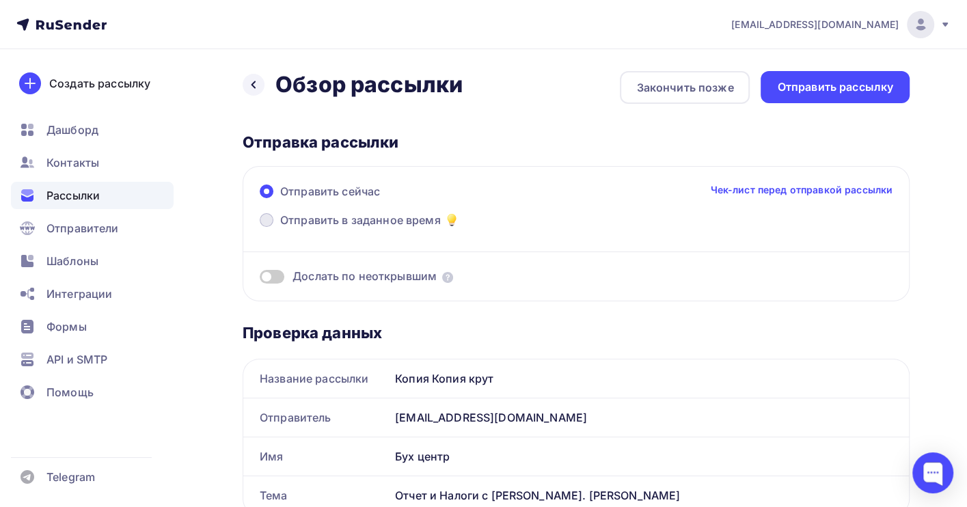
click at [331, 223] on span "Отправить в заданное время" at bounding box center [360, 220] width 161 height 16
click at [280, 228] on input "Отправить в заданное время" at bounding box center [280, 228] width 0 height 0
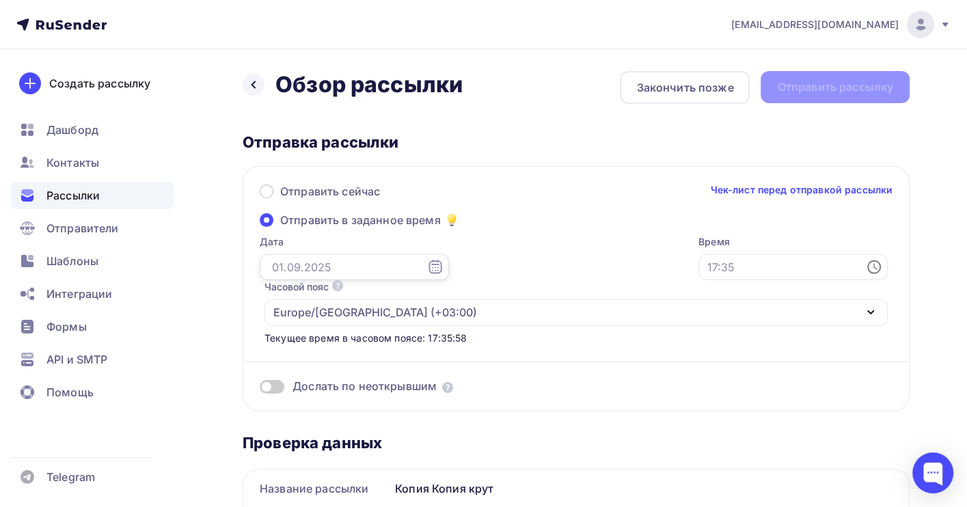
click at [304, 265] on input "text" at bounding box center [354, 267] width 189 height 26
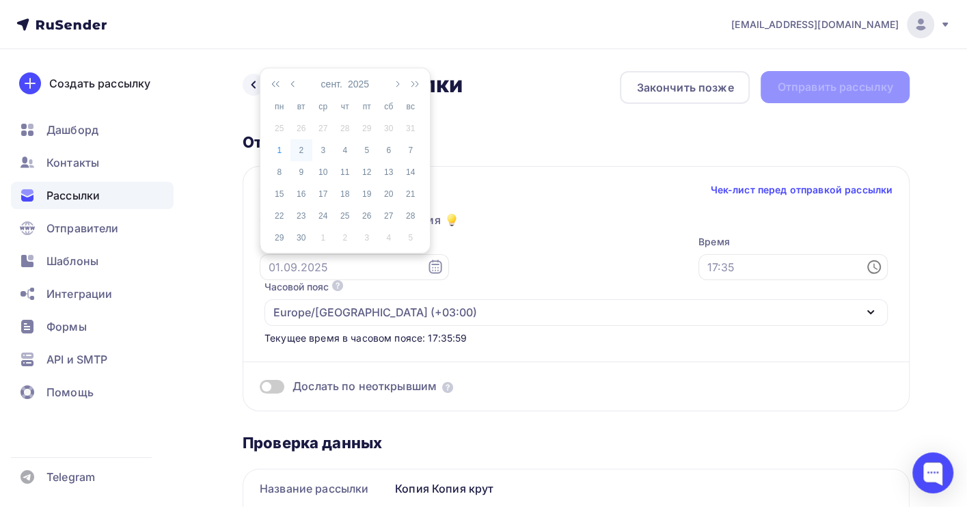
click at [304, 146] on div "2" at bounding box center [302, 150] width 22 height 12
type input "[DATE]"
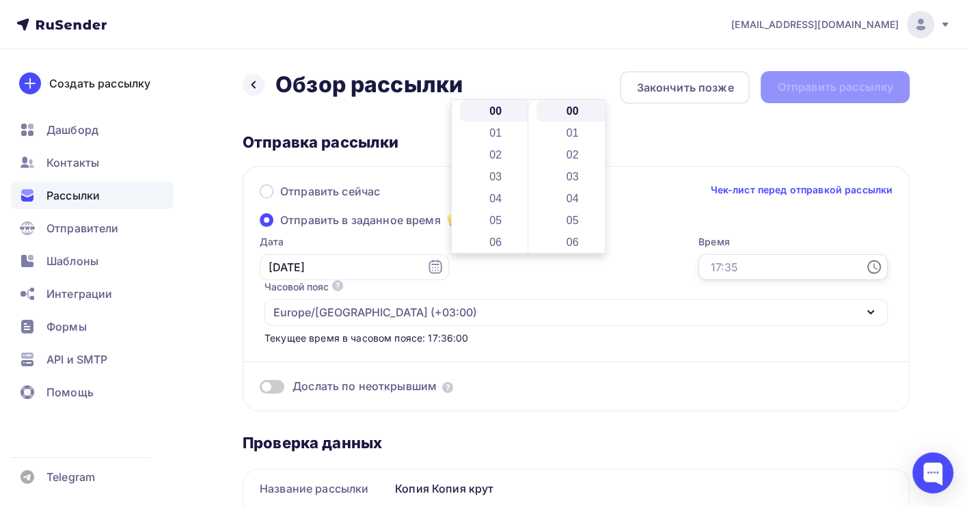
click at [699, 271] on input "text" at bounding box center [793, 267] width 189 height 26
click at [494, 220] on li "05" at bounding box center [497, 220] width 74 height 22
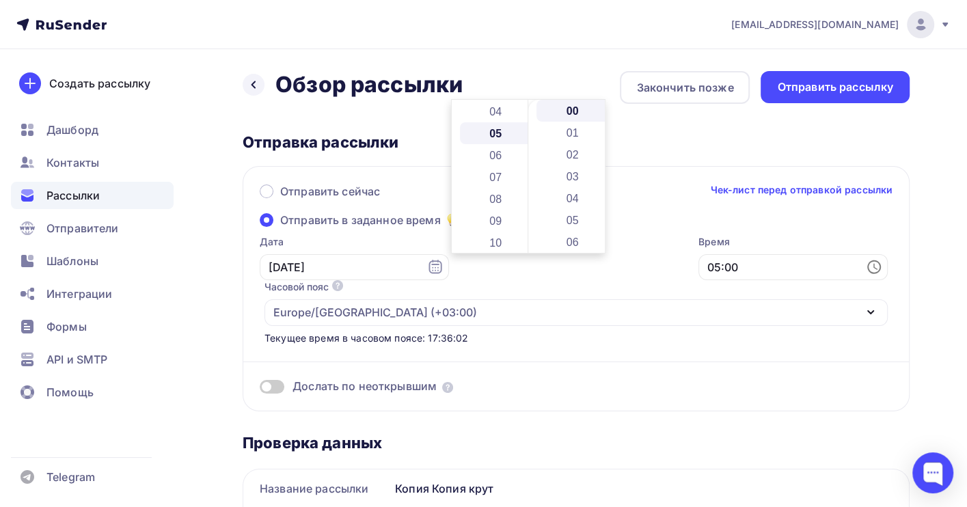
scroll to position [109, 0]
click at [573, 174] on li "07" at bounding box center [574, 173] width 74 height 22
type input "05:07"
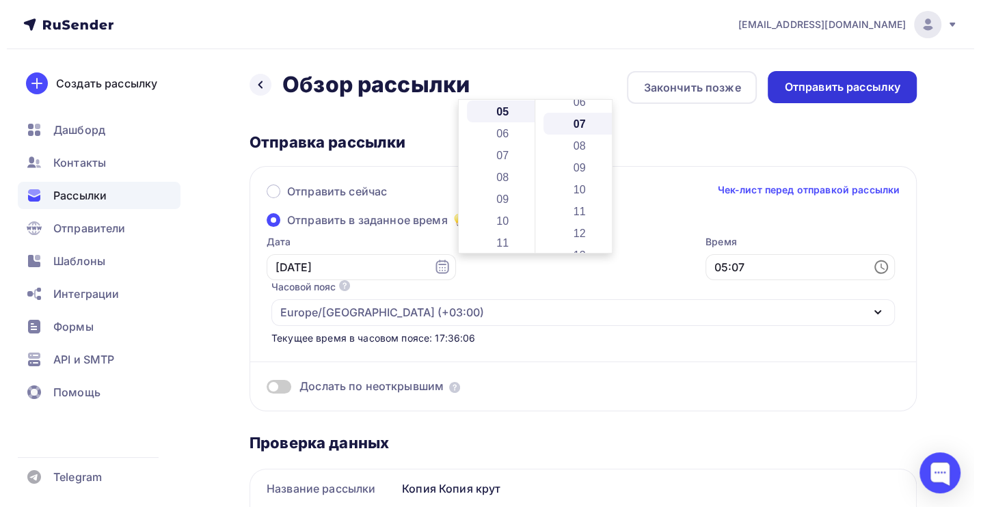
scroll to position [153, 0]
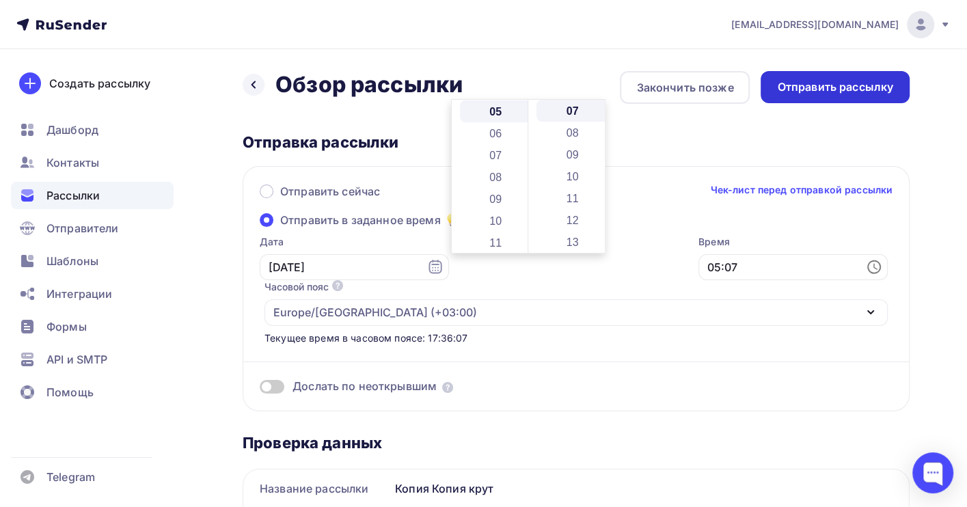
click at [840, 78] on div "Отправить рассылку" at bounding box center [835, 87] width 149 height 32
